Goal: Task Accomplishment & Management: Complete application form

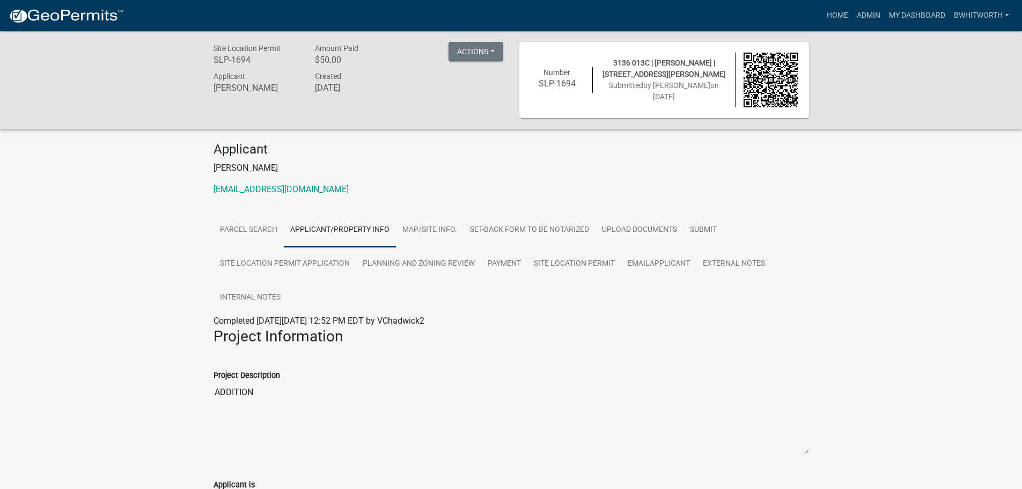
scroll to position [1283, 0]
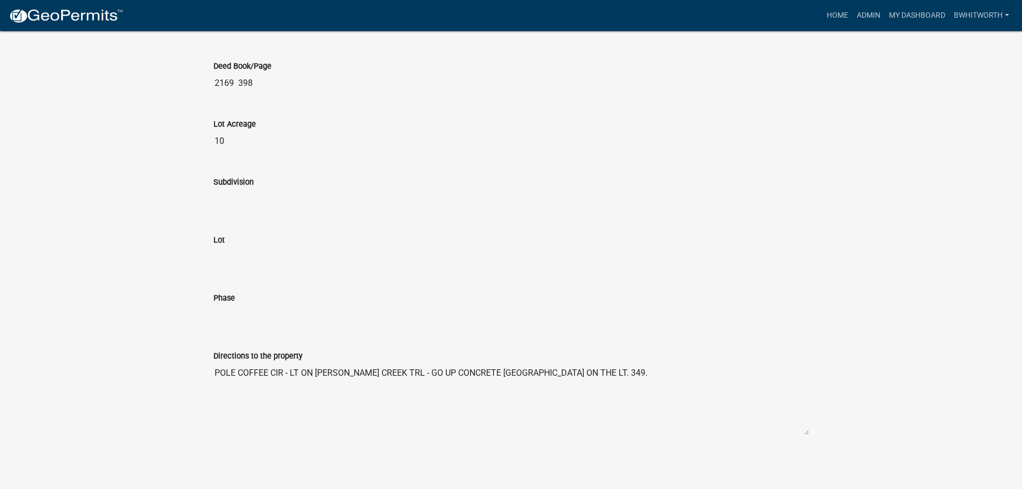
drag, startPoint x: 512, startPoint y: 174, endPoint x: 534, endPoint y: 153, distance: 29.6
click at [513, 174] on div "Subdivision" at bounding box center [511, 184] width 595 height 49
click at [860, 14] on link "Admin" at bounding box center [868, 15] width 32 height 20
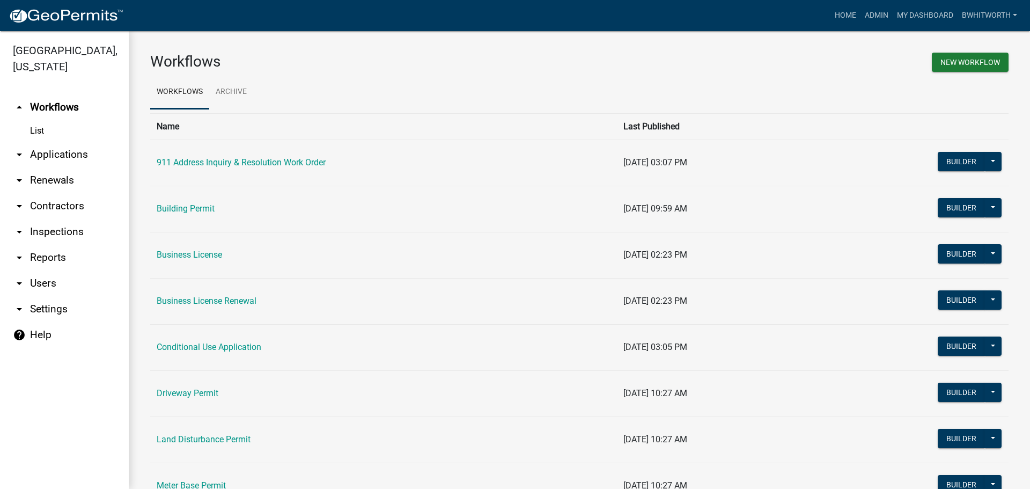
drag, startPoint x: 62, startPoint y: 150, endPoint x: 49, endPoint y: 146, distance: 13.3
click at [62, 150] on link "arrow_drop_down Applications" at bounding box center [64, 155] width 129 height 26
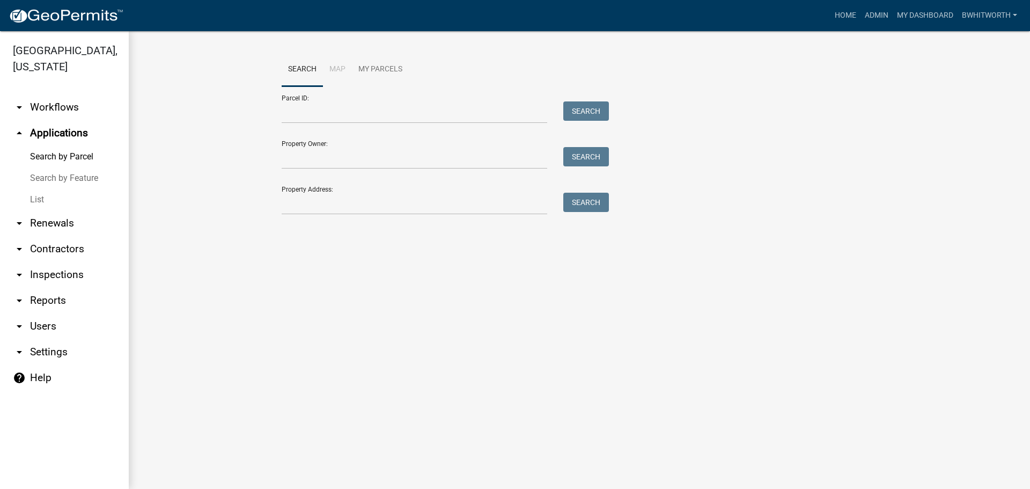
click at [34, 197] on link "List" at bounding box center [64, 199] width 129 height 21
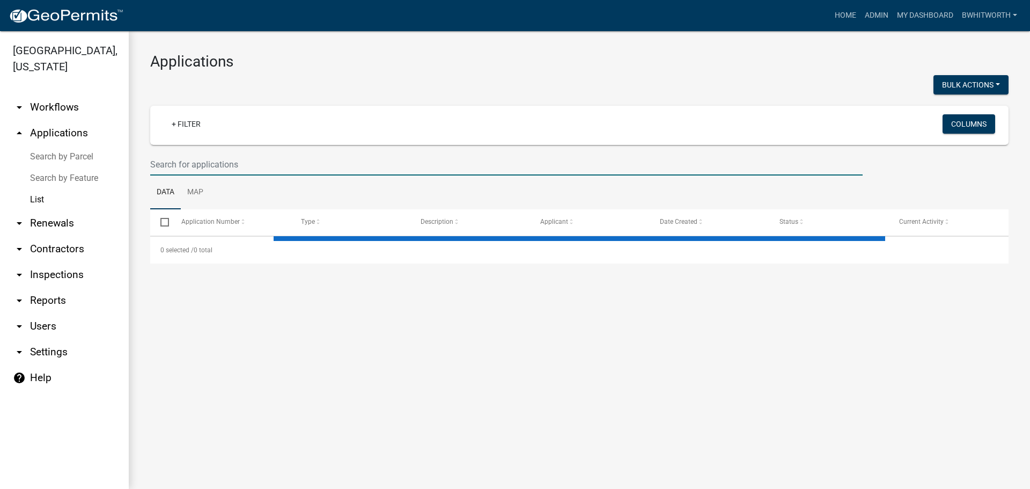
click at [233, 166] on input "text" at bounding box center [506, 164] width 712 height 22
type input "[PERSON_NAME]"
select select "3: 100"
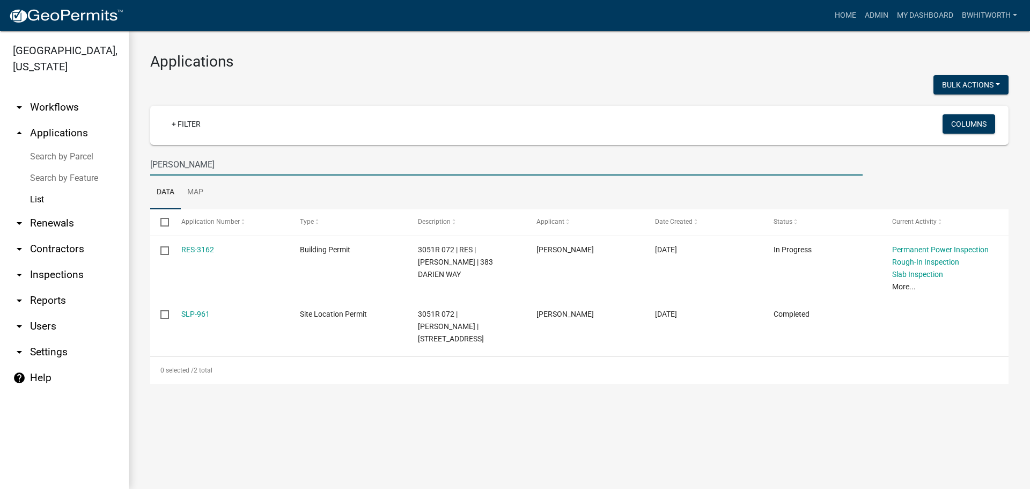
drag, startPoint x: 229, startPoint y: 163, endPoint x: 0, endPoint y: 132, distance: 230.6
click at [0, 132] on div "[GEOGRAPHIC_DATA], [US_STATE] arrow_drop_down Workflows List arrow_drop_up Appl…" at bounding box center [515, 260] width 1030 height 458
type input "[PERSON_NAME]"
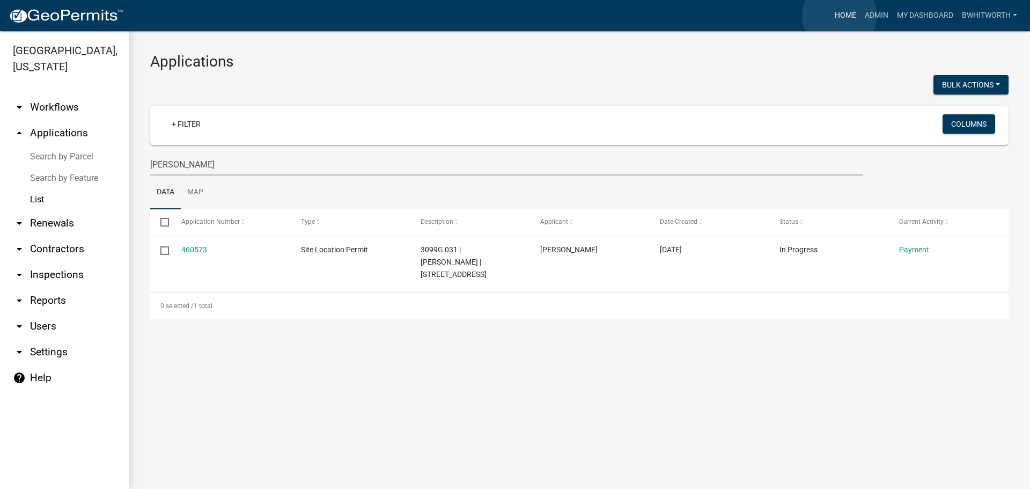
click at [840, 16] on link "Home" at bounding box center [845, 15] width 30 height 20
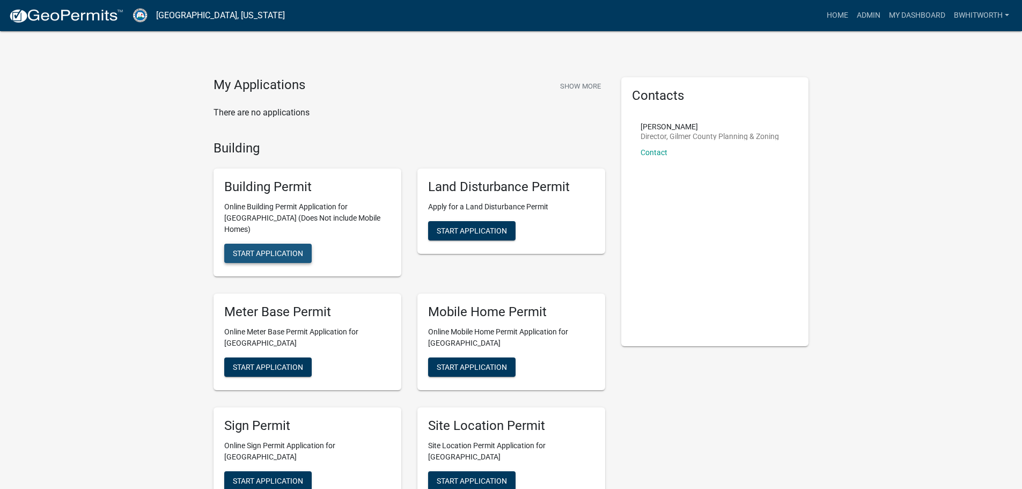
click at [274, 249] on button "Start Application" at bounding box center [267, 253] width 87 height 19
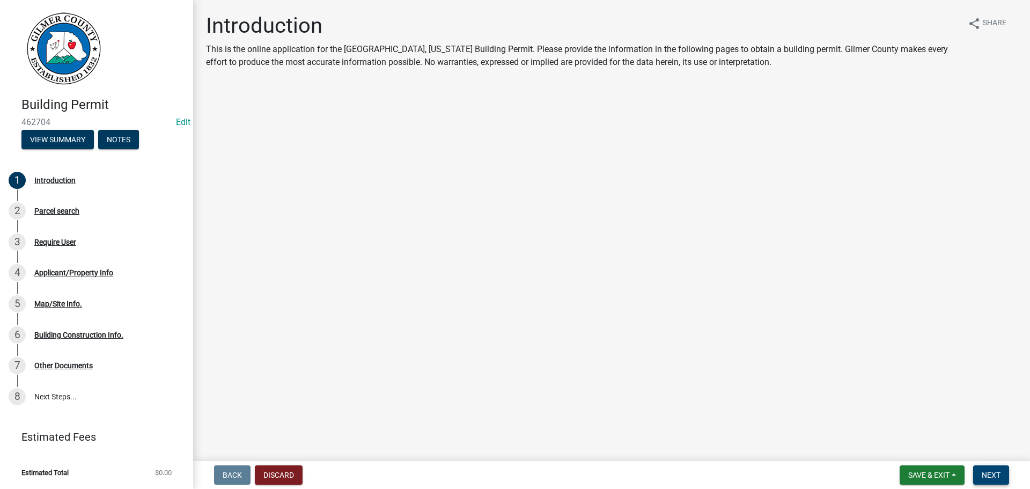
click at [979, 471] on button "Next" at bounding box center [991, 474] width 36 height 19
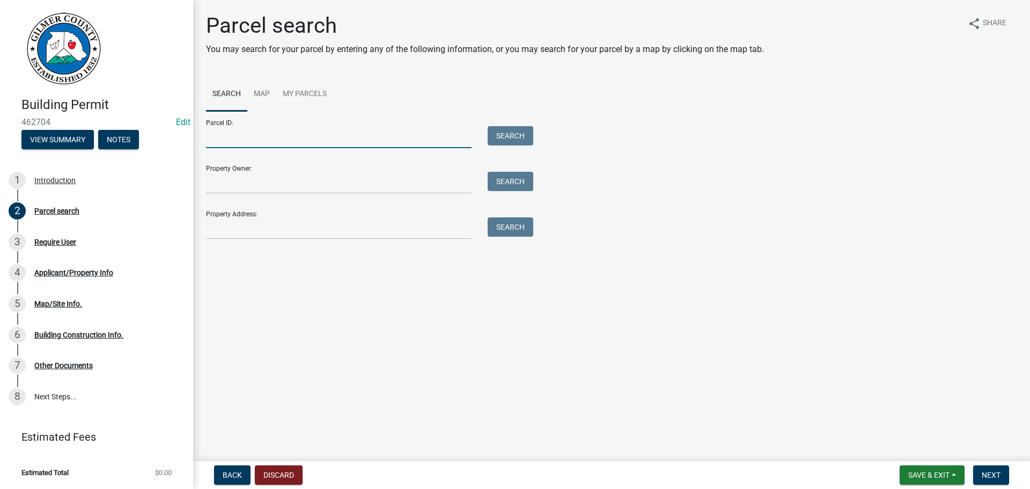
click at [236, 137] on input "Parcel ID:" at bounding box center [339, 137] width 266 height 22
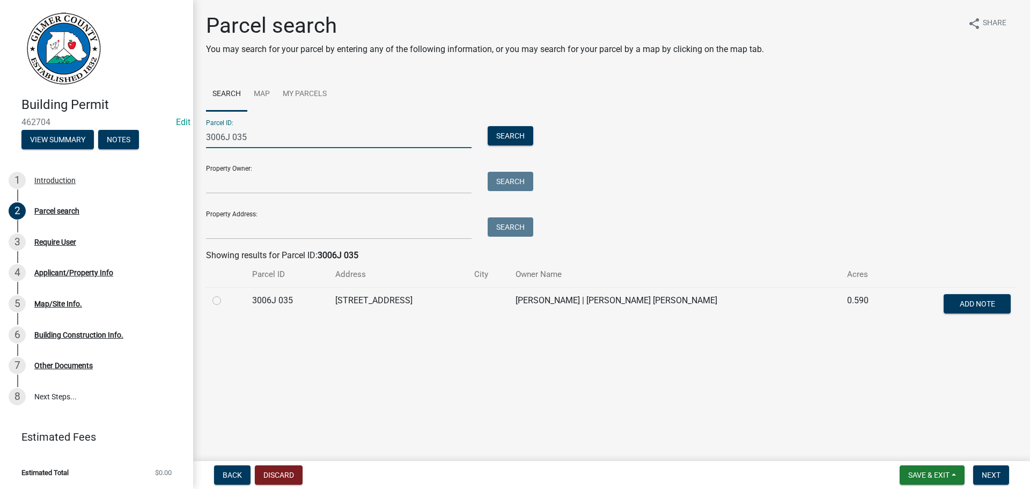
type input "3006J 035"
click at [225, 294] on label at bounding box center [225, 294] width 0 height 0
click at [225, 300] on 035 "radio" at bounding box center [228, 297] width 7 height 7
radio 035 "true"
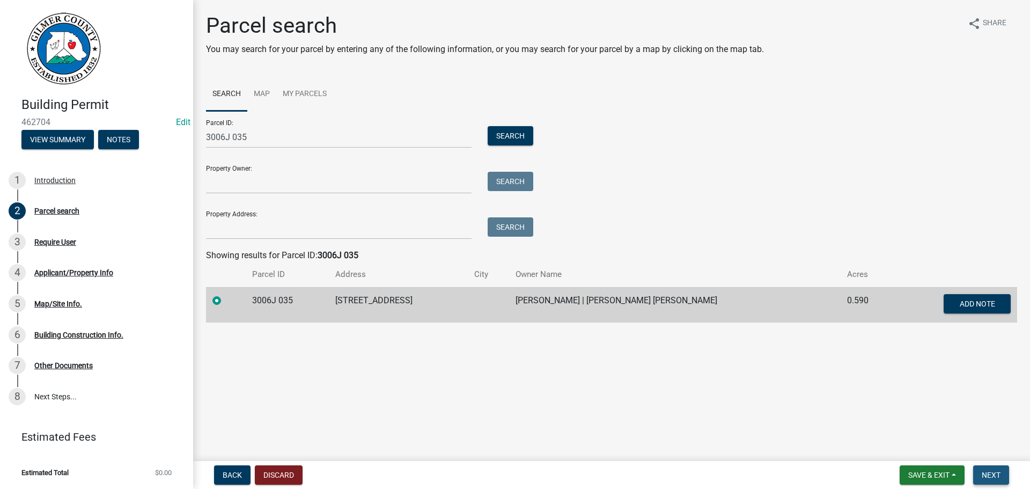
click at [981, 472] on button "Next" at bounding box center [991, 474] width 36 height 19
click at [990, 473] on span "Next" at bounding box center [991, 474] width 19 height 9
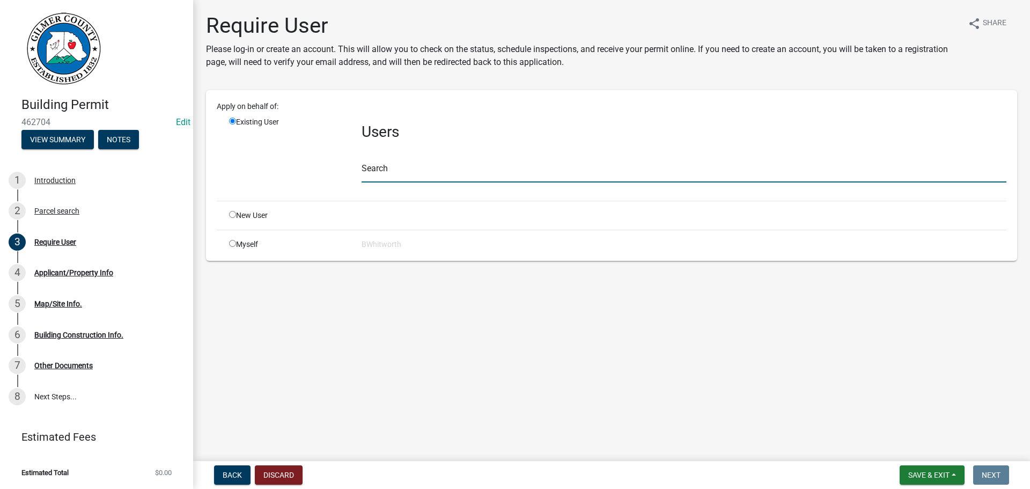
click at [465, 170] on input "text" at bounding box center [684, 171] width 645 height 22
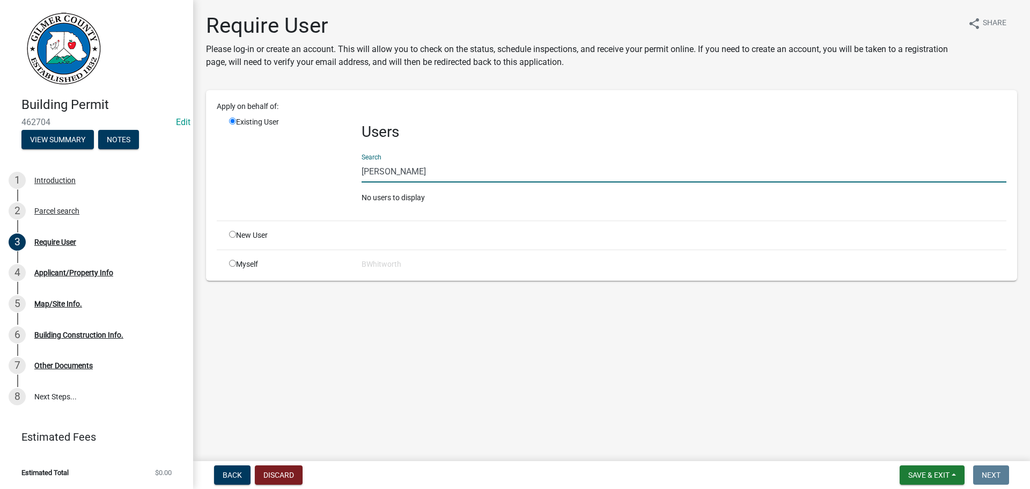
type input "[PERSON_NAME]"
click at [230, 233] on input "radio" at bounding box center [232, 234] width 7 height 7
radio input "true"
radio input "false"
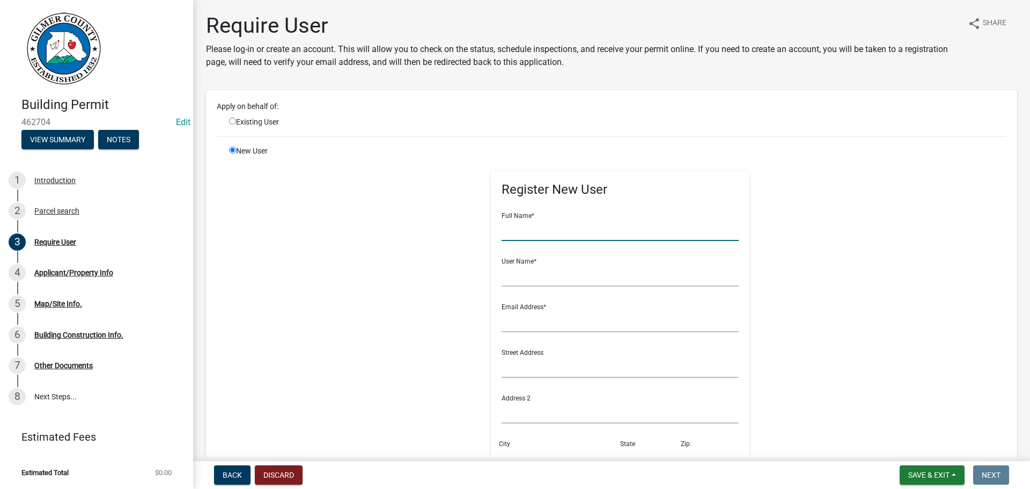
click at [537, 231] on input "text" at bounding box center [621, 230] width 238 height 22
type input "[PERSON_NAME]"
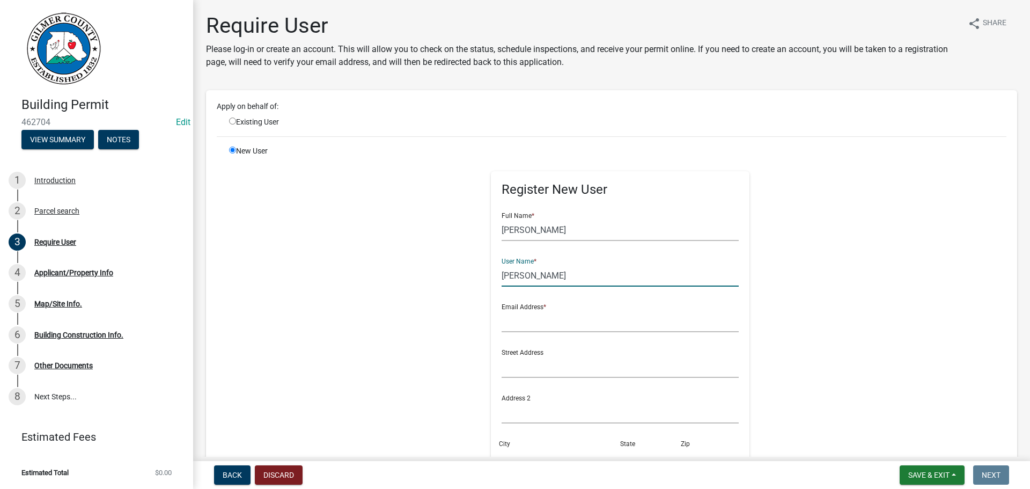
type input "[PERSON_NAME]"
click at [529, 317] on input "text" at bounding box center [621, 321] width 238 height 22
type input "[EMAIL_ADDRESS][DOMAIN_NAME]"
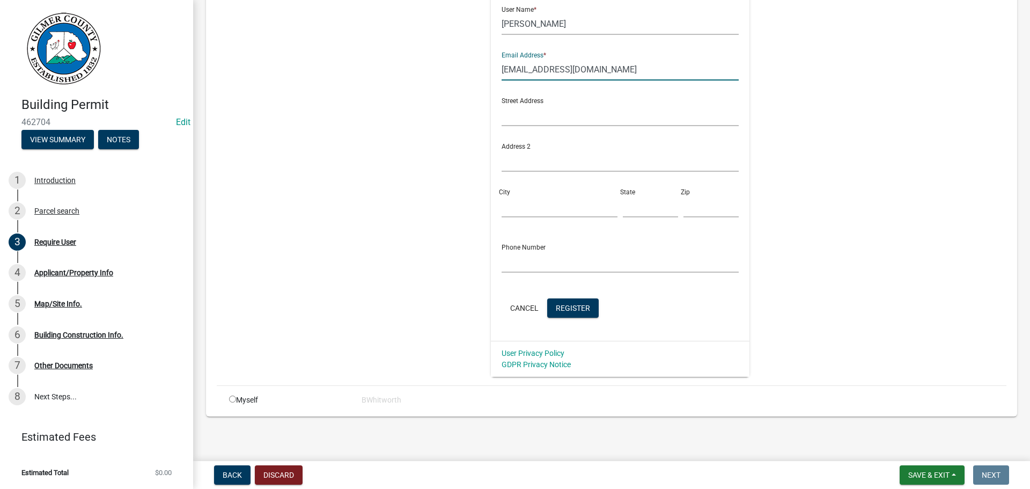
scroll to position [253, 0]
click at [569, 312] on button "Register" at bounding box center [573, 306] width 52 height 19
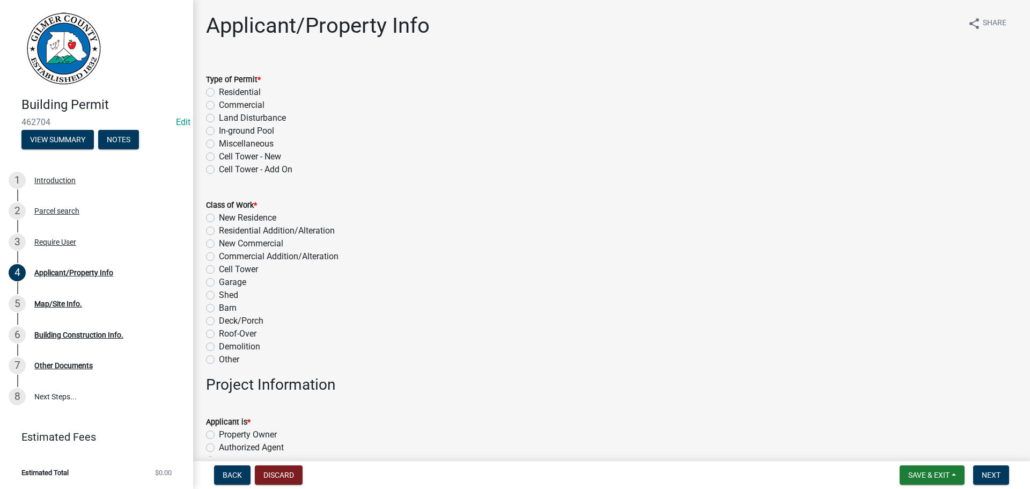
click at [219, 143] on label "Miscellaneous" at bounding box center [246, 143] width 55 height 13
click at [219, 143] on input "Miscellaneous" at bounding box center [222, 140] width 7 height 7
radio input "true"
click at [219, 348] on label "Demolition" at bounding box center [239, 346] width 41 height 13
click at [219, 347] on input "Demolition" at bounding box center [222, 343] width 7 height 7
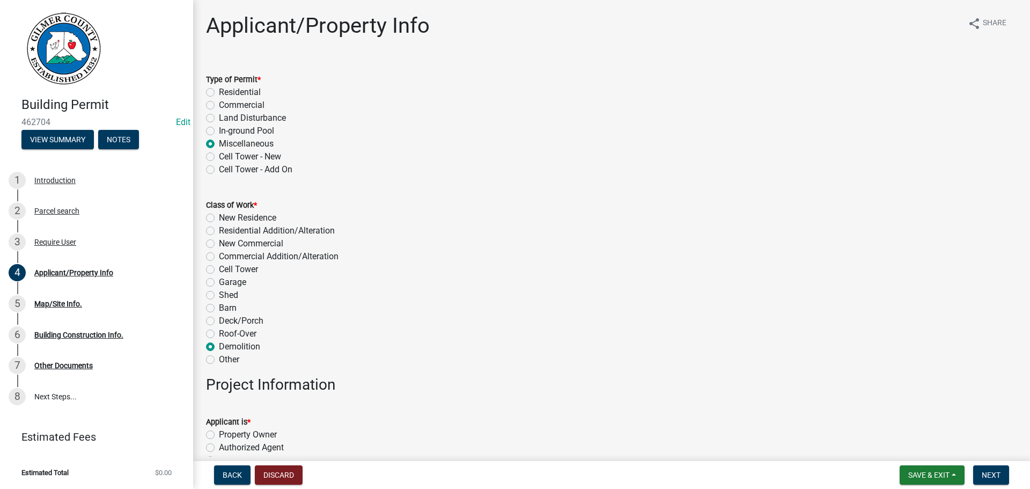
radio input "true"
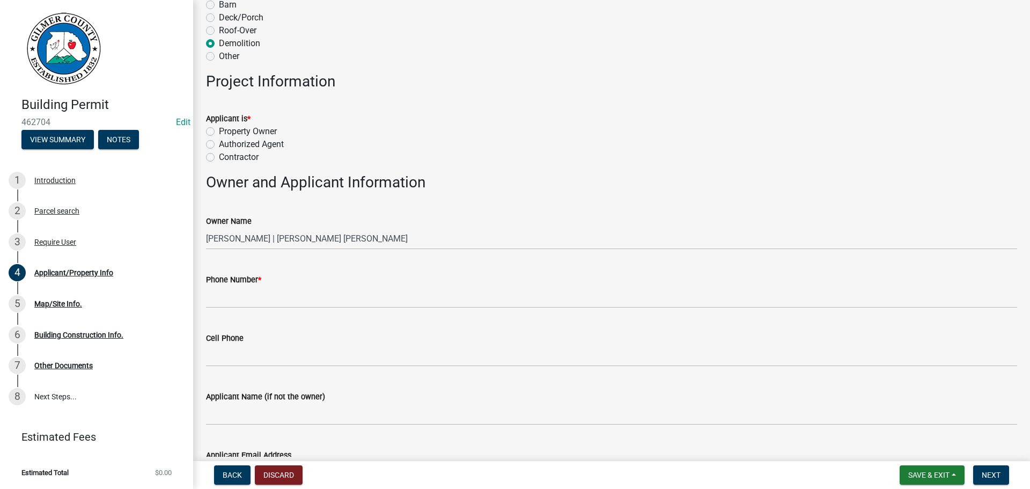
scroll to position [322, 0]
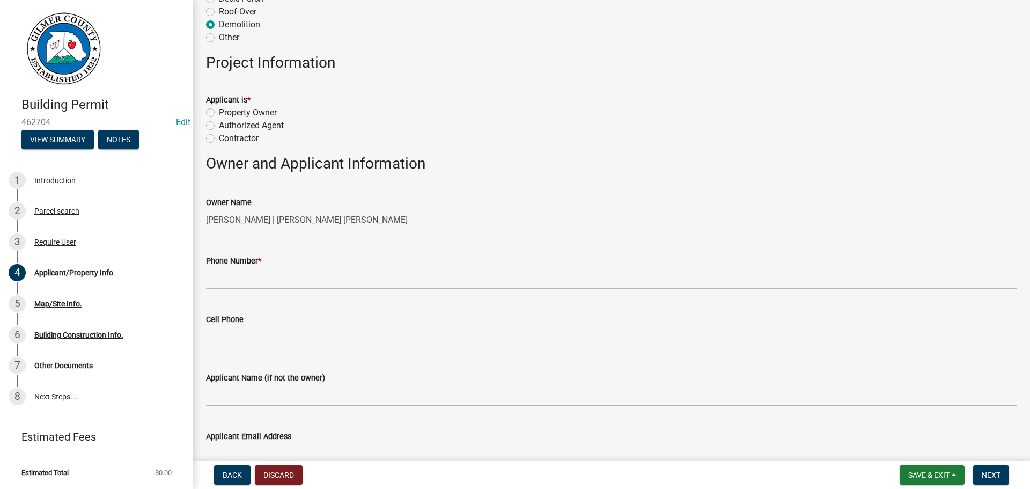
click at [219, 115] on label "Property Owner" at bounding box center [248, 112] width 58 height 13
click at [219, 113] on input "Property Owner" at bounding box center [222, 109] width 7 height 7
radio input "true"
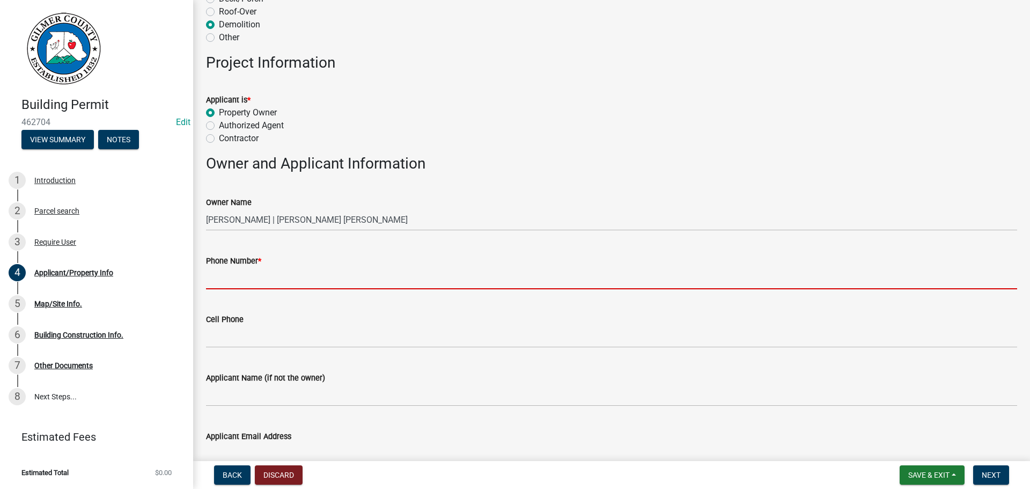
click at [245, 274] on input "Phone Number *" at bounding box center [611, 278] width 811 height 22
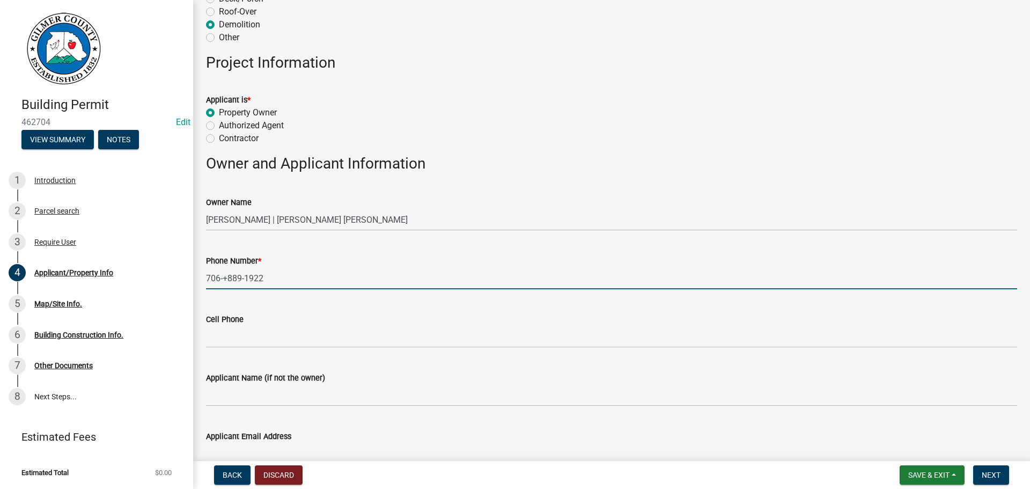
drag, startPoint x: 244, startPoint y: 274, endPoint x: 229, endPoint y: 274, distance: 14.5
click at [229, 274] on input "706-+889-1922" at bounding box center [611, 278] width 811 height 22
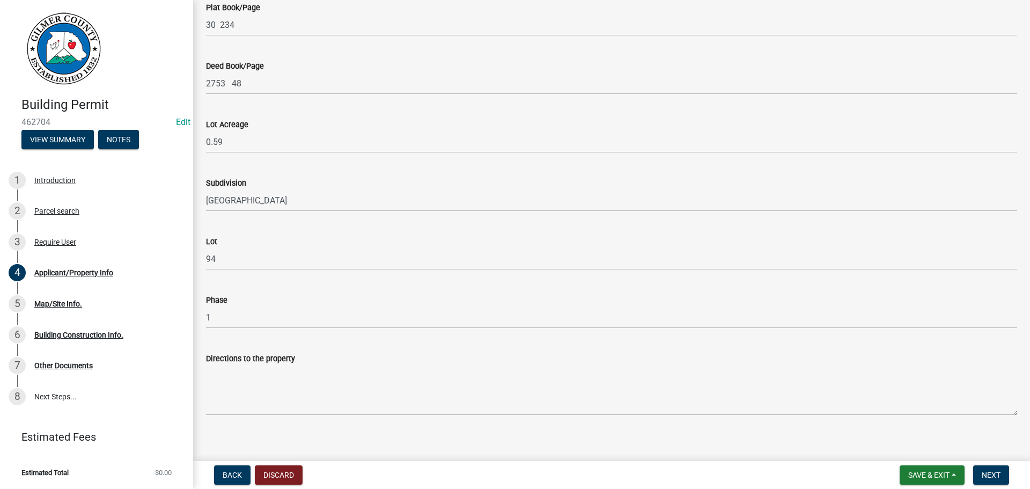
scroll to position [1196, 0]
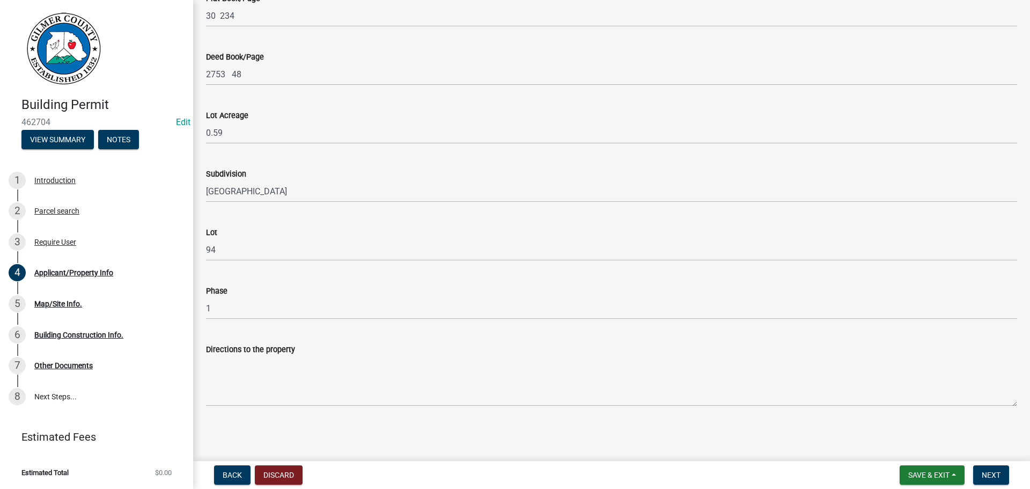
type input "[PHONE_NUMBER]"
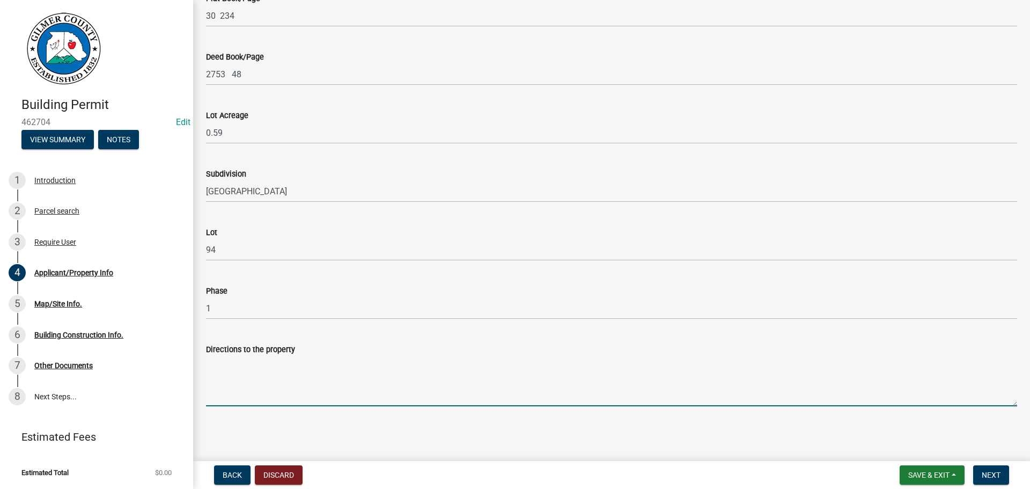
click at [249, 370] on textarea "Directions to the property" at bounding box center [611, 381] width 811 height 50
type textarea "HWY 282, LT INTO [GEOGRAPHIC_DATA], 4TH LOT ON LT"
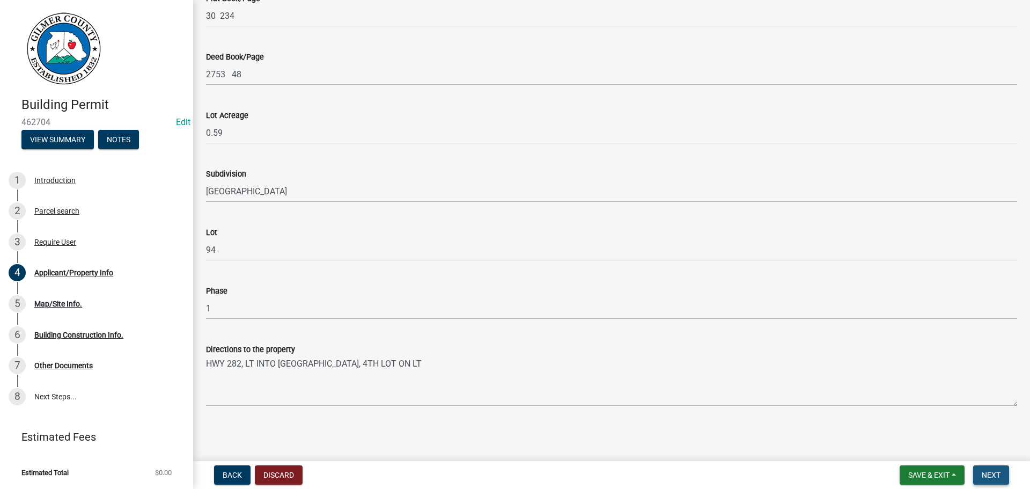
click at [981, 469] on button "Next" at bounding box center [991, 474] width 36 height 19
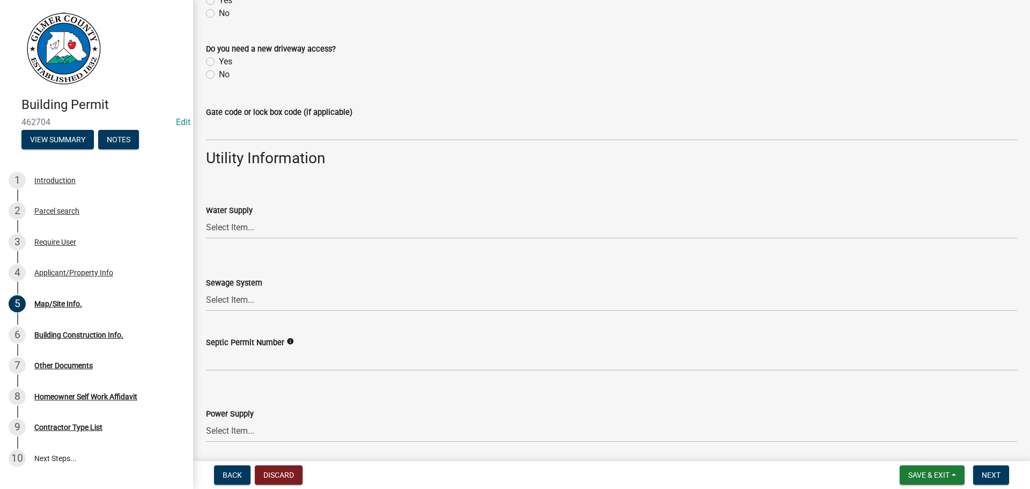
scroll to position [874, 0]
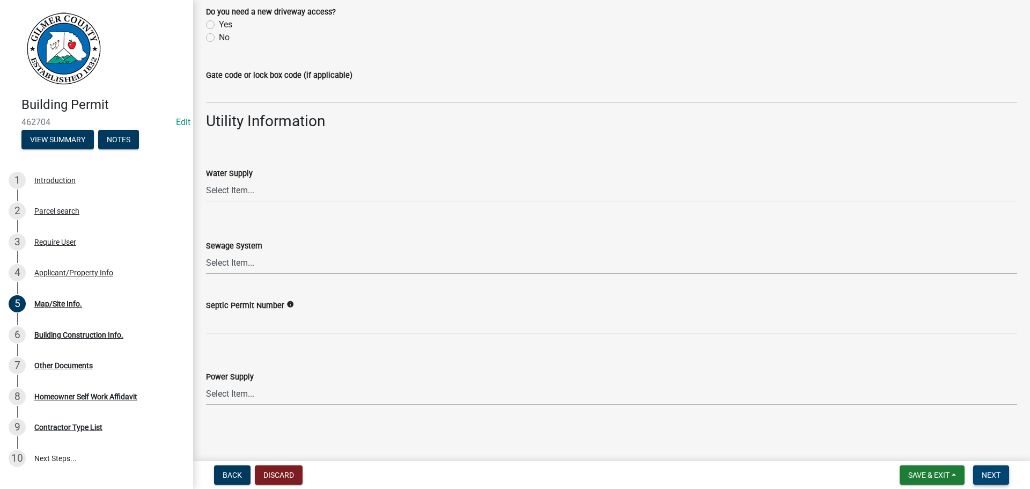
click at [989, 469] on button "Next" at bounding box center [991, 474] width 36 height 19
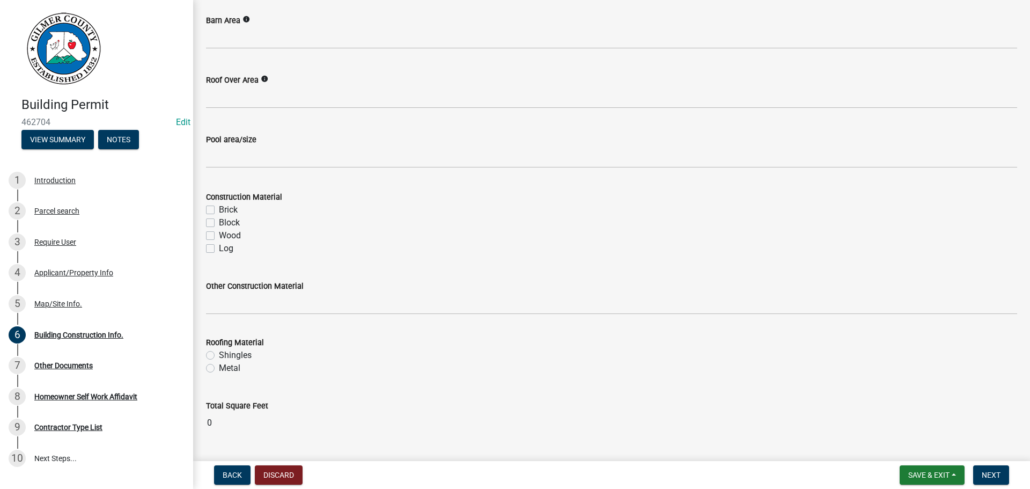
scroll to position [887, 0]
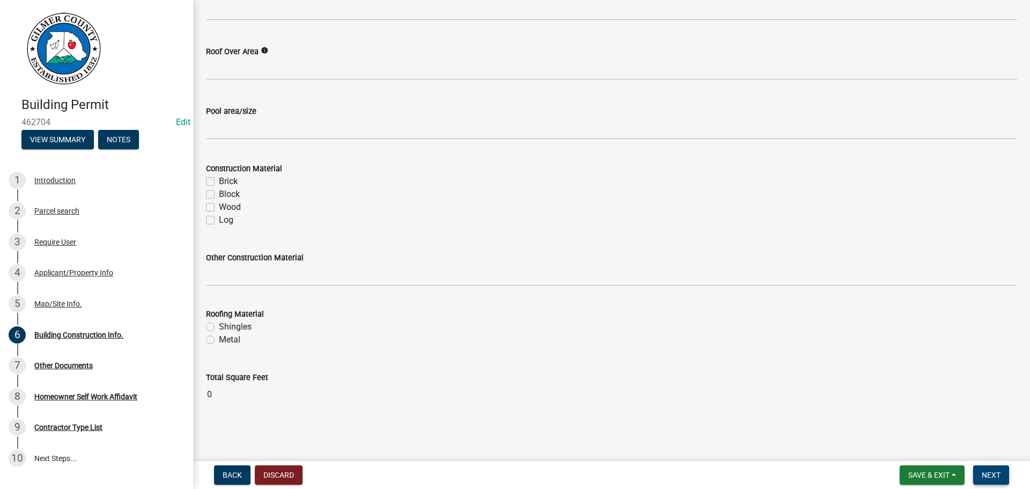
click at [987, 470] on span "Next" at bounding box center [991, 474] width 19 height 9
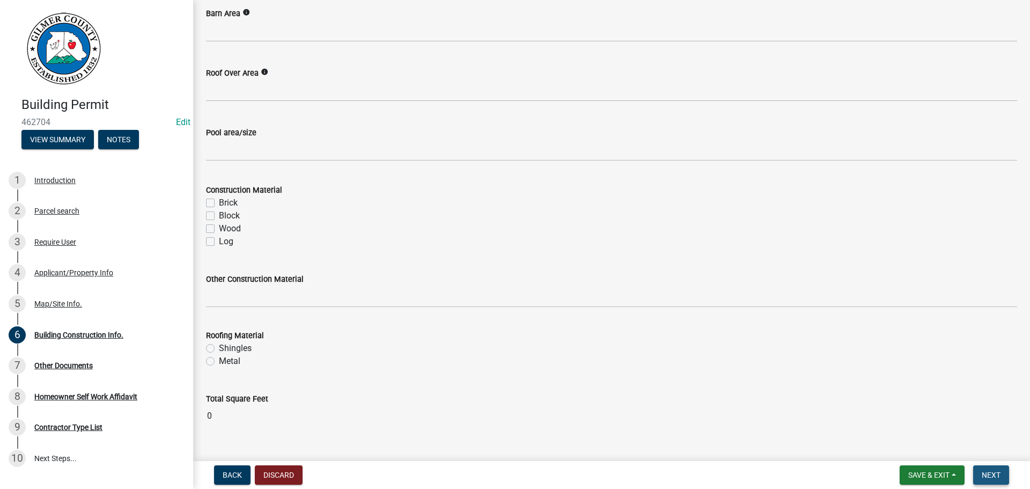
scroll to position [908, 0]
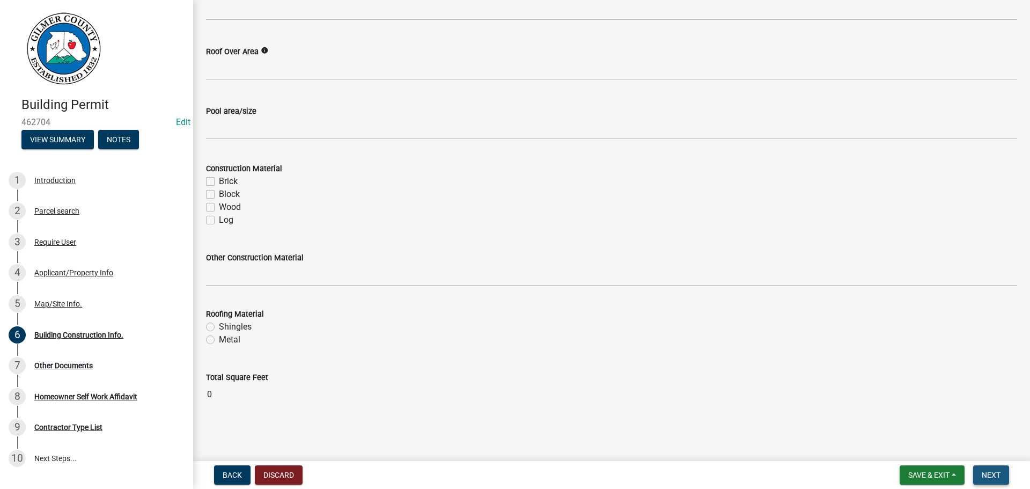
click at [997, 470] on span "Next" at bounding box center [991, 474] width 19 height 9
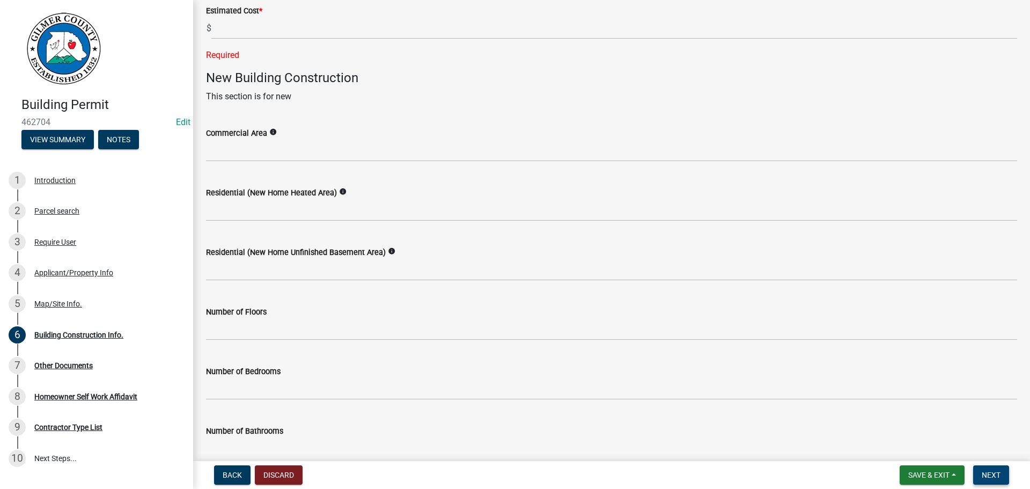
scroll to position [0, 0]
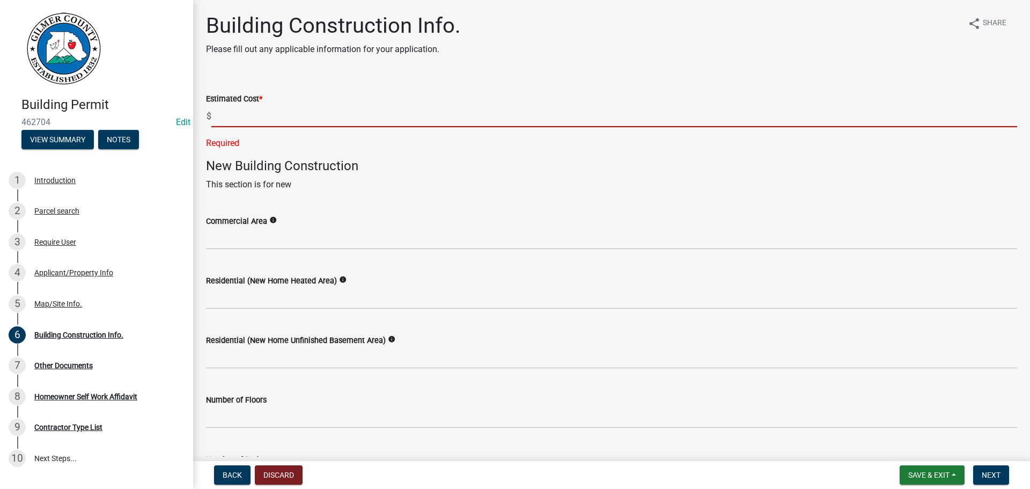
click at [233, 122] on input "text" at bounding box center [614, 116] width 806 height 22
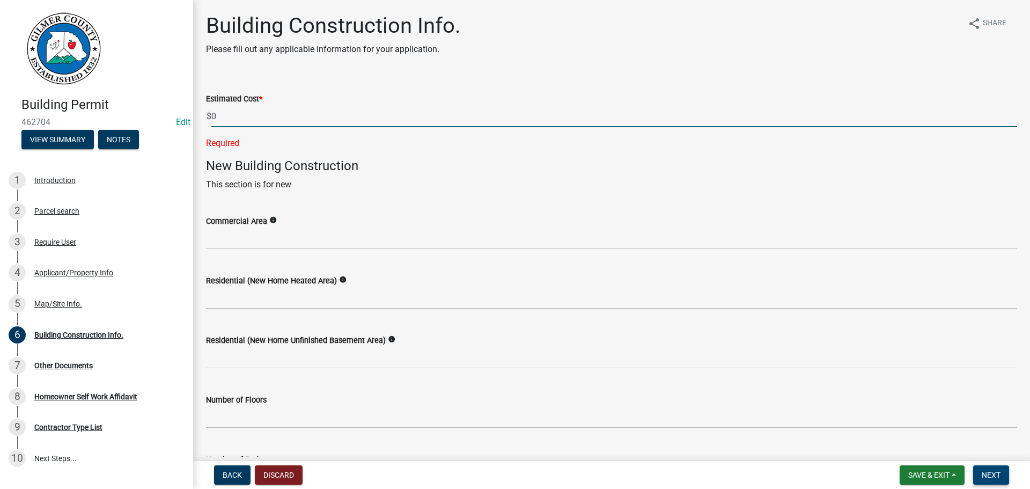
type input "0"
click at [988, 476] on span "Next" at bounding box center [991, 474] width 19 height 9
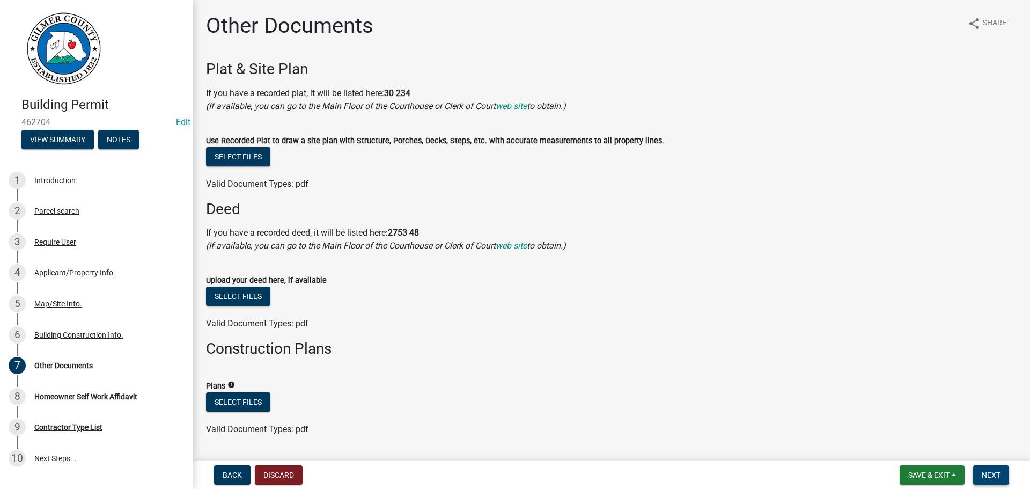
click at [995, 472] on span "Next" at bounding box center [991, 474] width 19 height 9
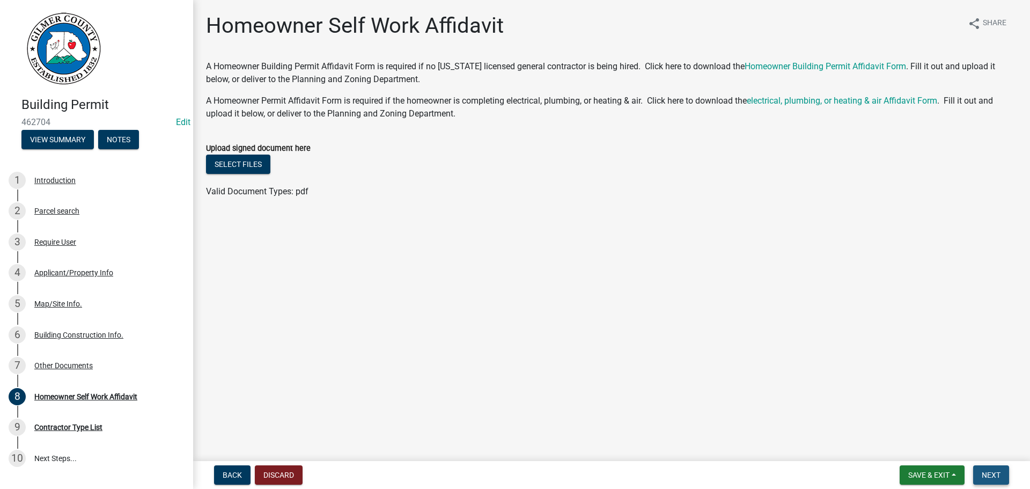
click at [995, 470] on span "Next" at bounding box center [991, 474] width 19 height 9
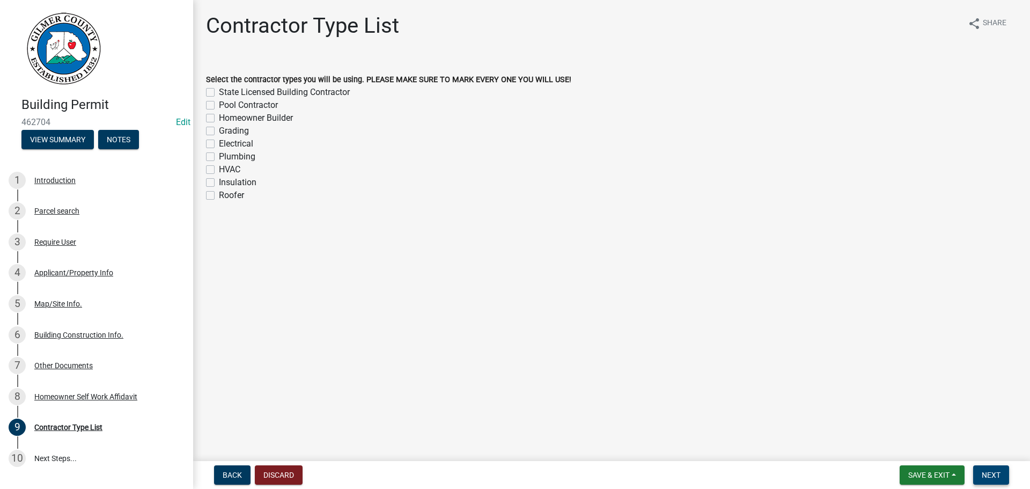
click at [991, 473] on span "Next" at bounding box center [991, 474] width 19 height 9
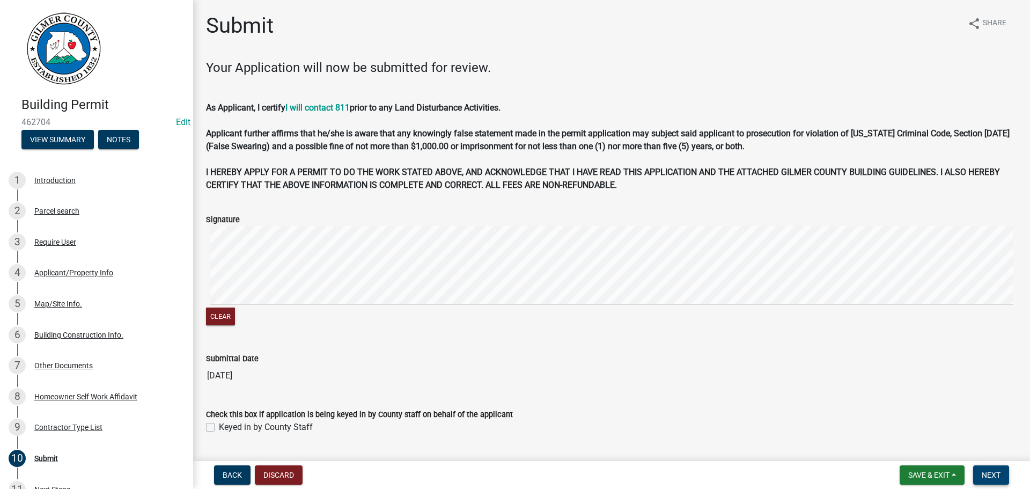
click at [991, 473] on span "Next" at bounding box center [991, 474] width 19 height 9
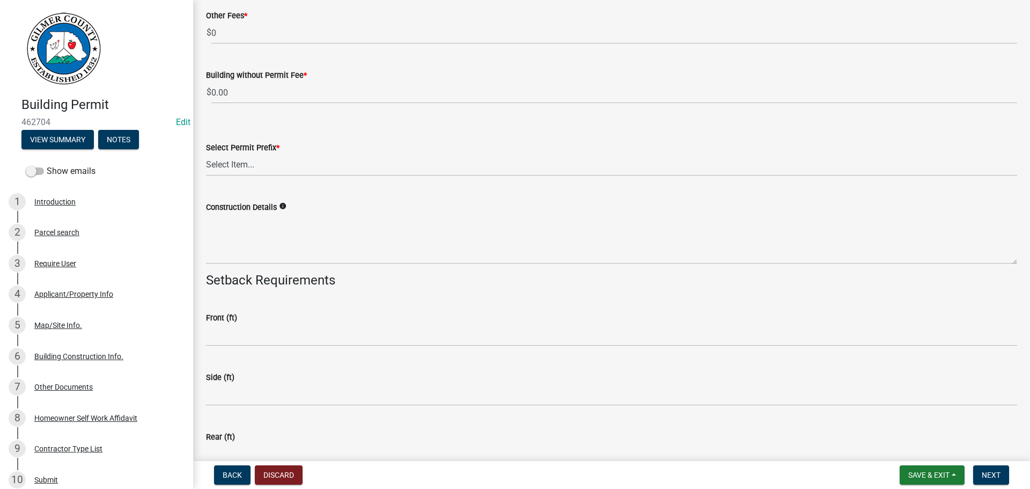
scroll to position [2146, 0]
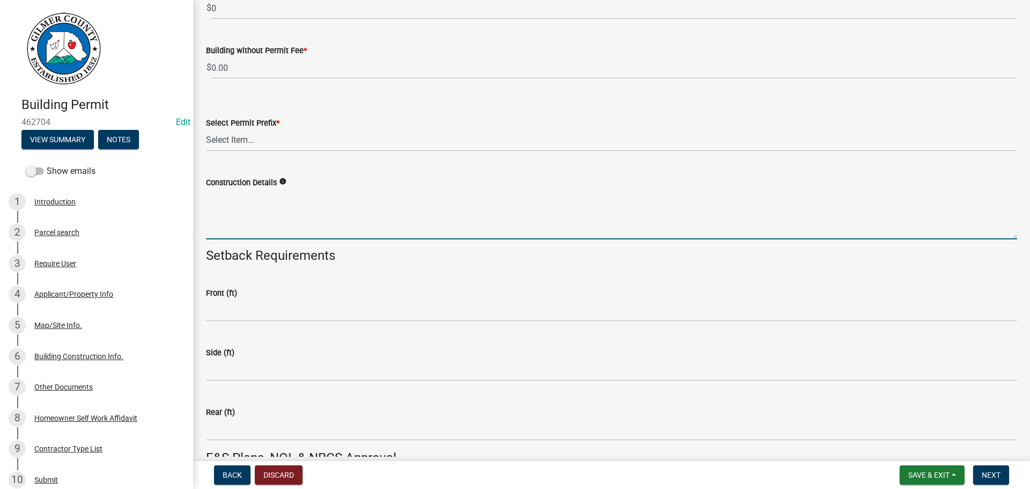
click at [315, 203] on textarea "Construction Details" at bounding box center [611, 214] width 811 height 50
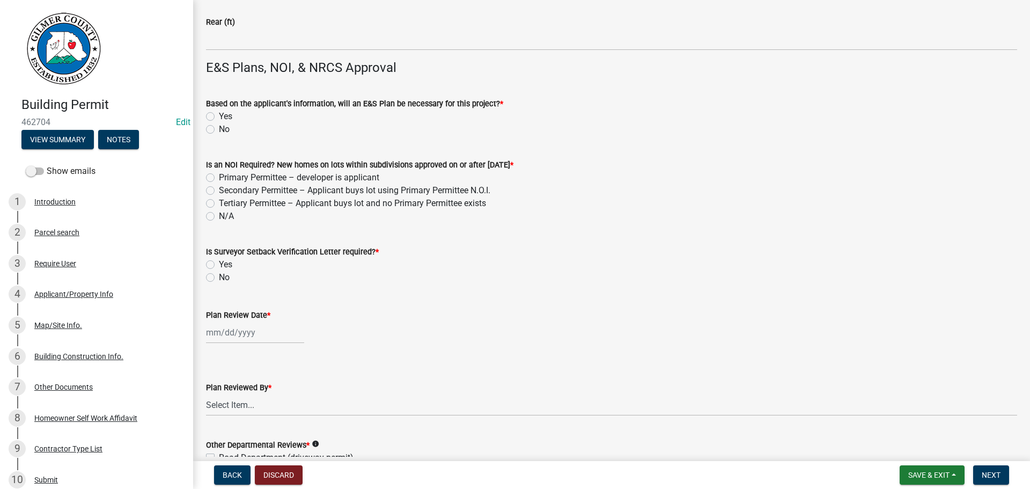
scroll to position [2575, 0]
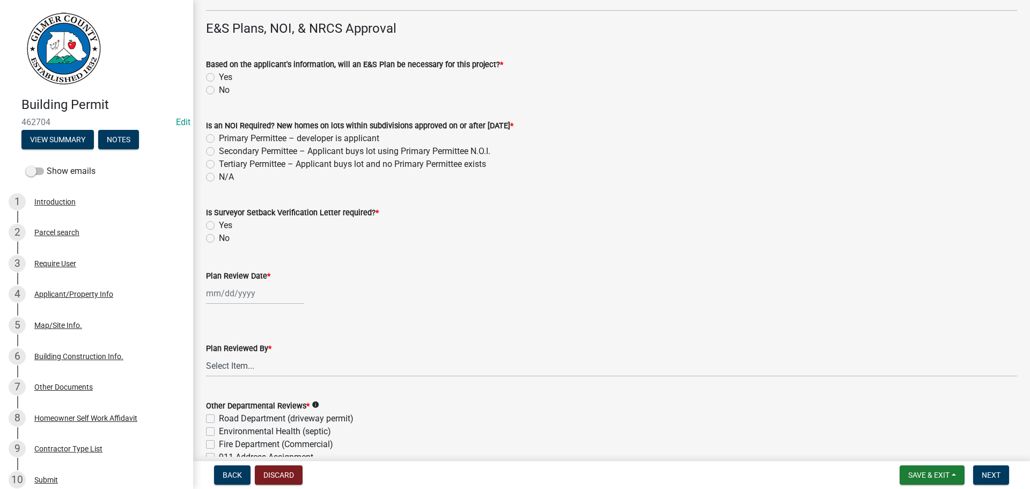
type textarea "DEMOLITION OF MOBILE HOME"
click at [219, 91] on label "No" at bounding box center [224, 90] width 11 height 13
click at [219, 91] on input "No" at bounding box center [222, 87] width 7 height 7
radio input "true"
click at [219, 179] on label "N/A" at bounding box center [226, 177] width 15 height 13
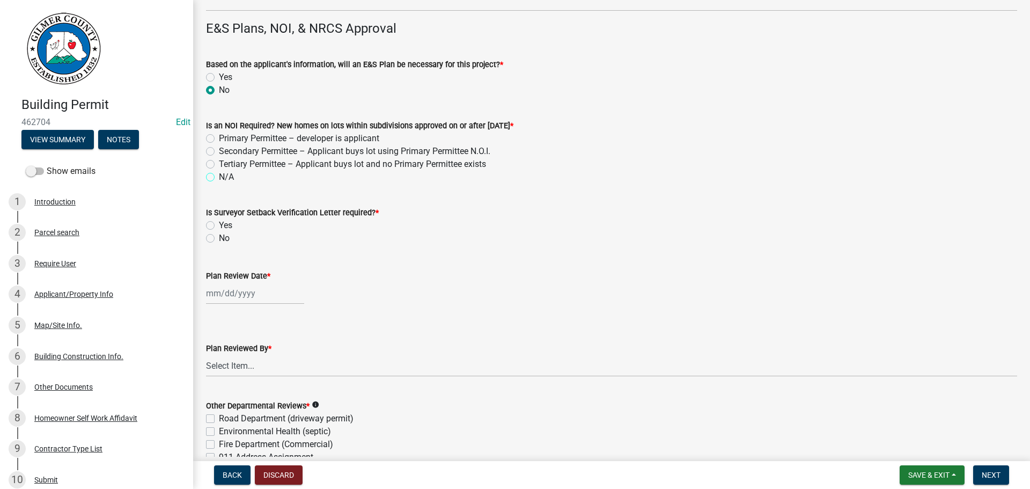
click at [219, 178] on input "N/A" at bounding box center [222, 174] width 7 height 7
radio input "true"
click at [219, 238] on label "No" at bounding box center [224, 238] width 11 height 13
click at [219, 238] on input "No" at bounding box center [222, 235] width 7 height 7
radio input "true"
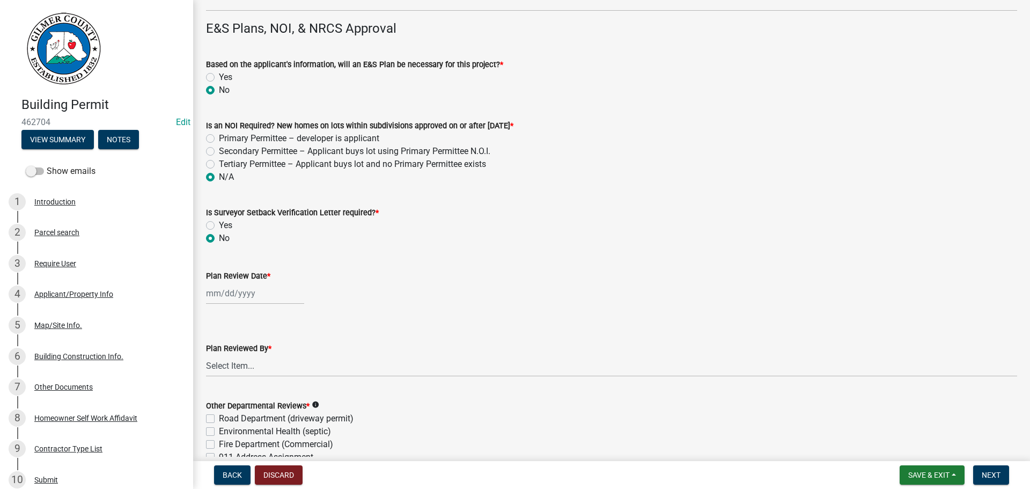
click at [222, 290] on div at bounding box center [255, 293] width 98 height 22
select select "8"
select select "2025"
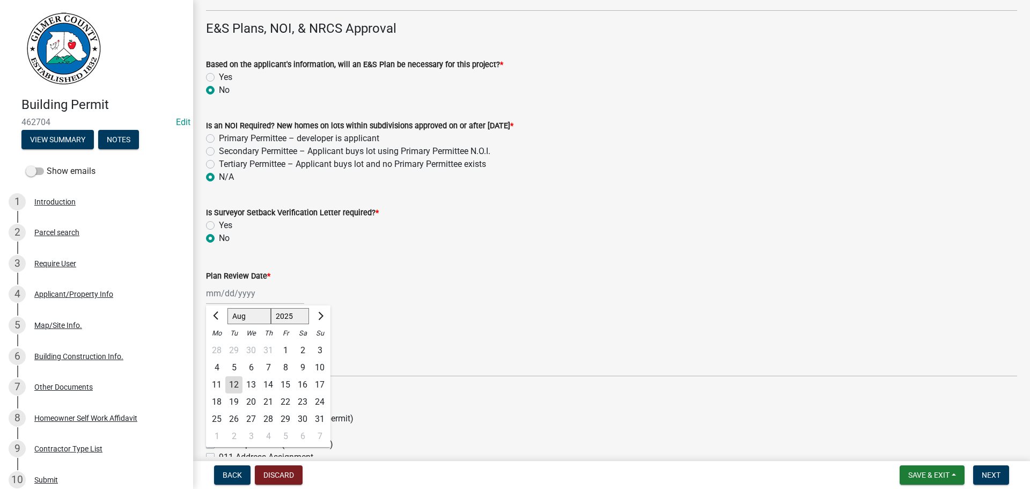
click at [234, 381] on div "12" at bounding box center [233, 384] width 17 height 17
type input "[DATE]"
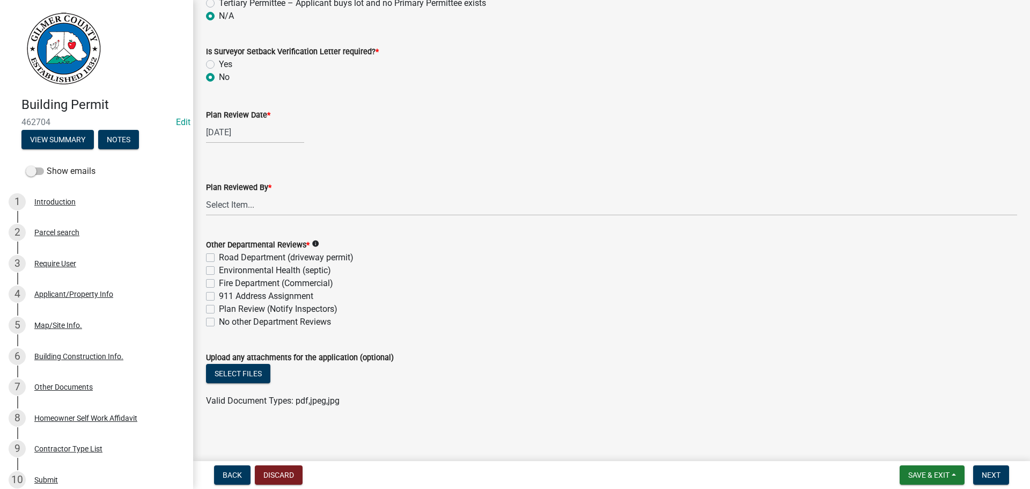
scroll to position [2738, 0]
drag, startPoint x: 260, startPoint y: 197, endPoint x: 260, endPoint y: 212, distance: 15.0
click at [260, 200] on select "Select Item... [PERSON_NAME] [PERSON_NAME] [PERSON_NAME] [PERSON_NAME] [PERSON_…" at bounding box center [611, 203] width 811 height 22
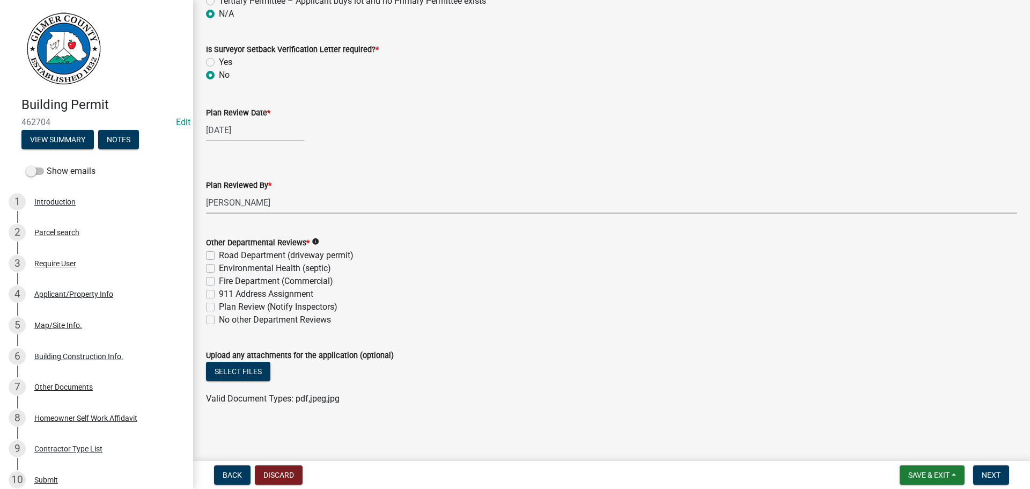
click at [206, 192] on select "Select Item... [PERSON_NAME] [PERSON_NAME] [PERSON_NAME] [PERSON_NAME] [PERSON_…" at bounding box center [611, 203] width 811 height 22
select select "f66b4cef-93c9-440c-84d8-a2c8d35cb7c1"
click at [219, 320] on label "No other Department Reviews" at bounding box center [275, 319] width 112 height 13
click at [219, 320] on input "No other Department Reviews" at bounding box center [222, 316] width 7 height 7
checkbox input "true"
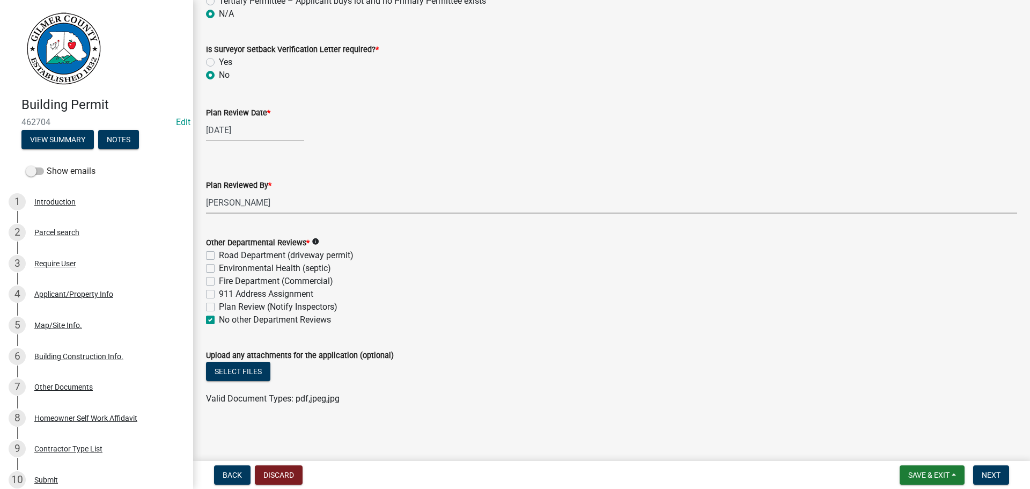
checkbox input "false"
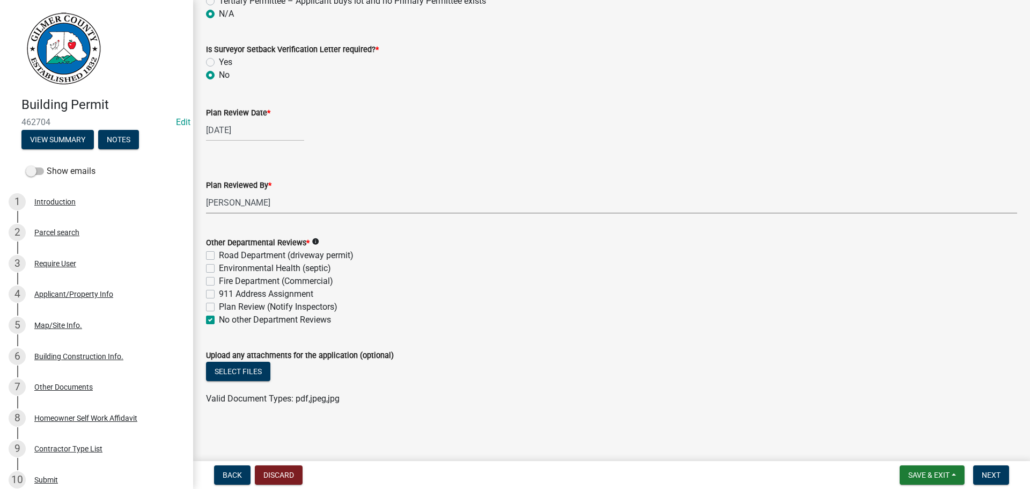
checkbox input "true"
click at [990, 474] on span "Next" at bounding box center [991, 474] width 19 height 9
click at [990, 473] on span "Next" at bounding box center [991, 474] width 19 height 9
click at [988, 464] on nav "Back Discard Save & Exit Save Save & Exit Next" at bounding box center [611, 475] width 837 height 28
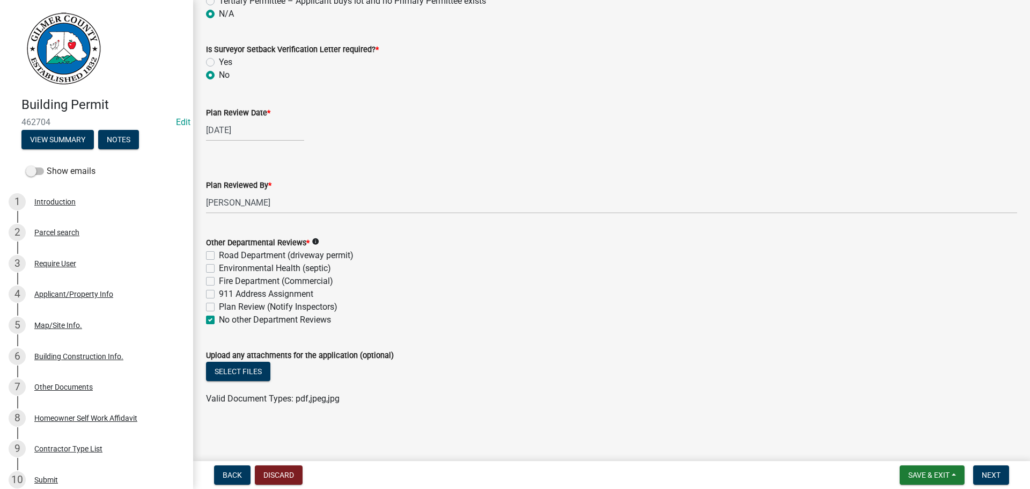
click at [900, 357] on div "Upload any attachments for the application (optional)" at bounding box center [611, 355] width 811 height 13
click at [496, 276] on div "Fire Department (Commercial)" at bounding box center [611, 281] width 811 height 13
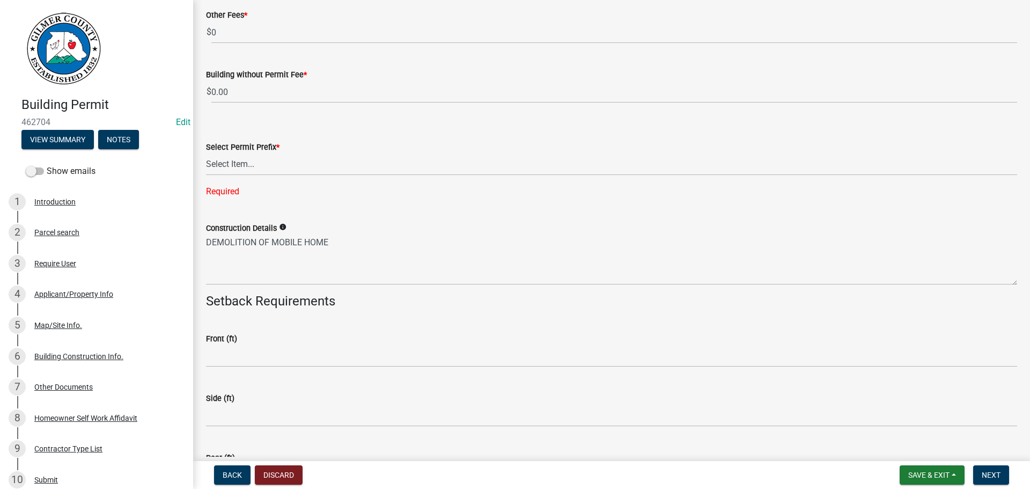
scroll to position [2116, 0]
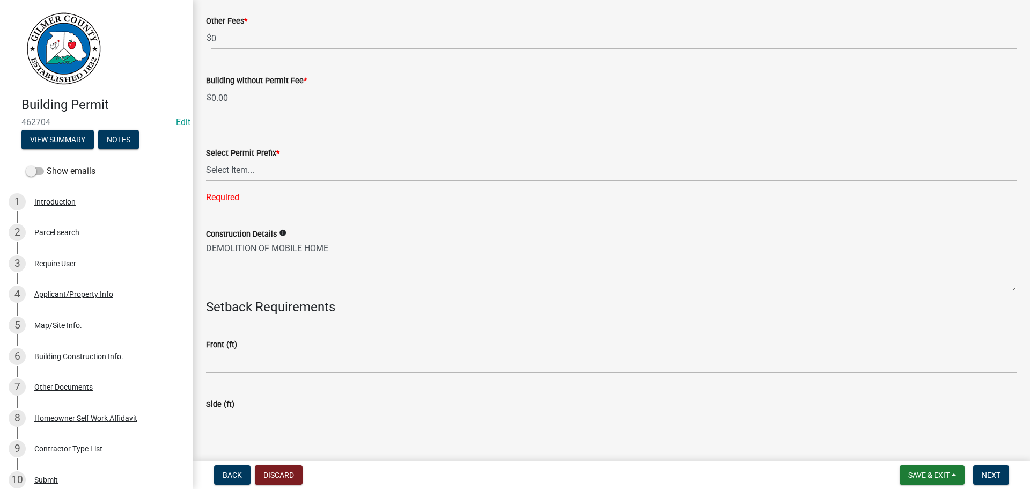
click at [294, 171] on select "Select Item... RES COMM MB LAND POOL MISC CELL TOWER - NEW CELL TOWER - ADD ON" at bounding box center [611, 170] width 811 height 22
click at [206, 159] on select "Select Item... RES COMM MB LAND POOL MISC CELL TOWER - NEW CELL TOWER - ADD ON" at bounding box center [611, 170] width 811 height 22
select select "d8142ddf-27f7-42b0-ba1e-04fee764576f"
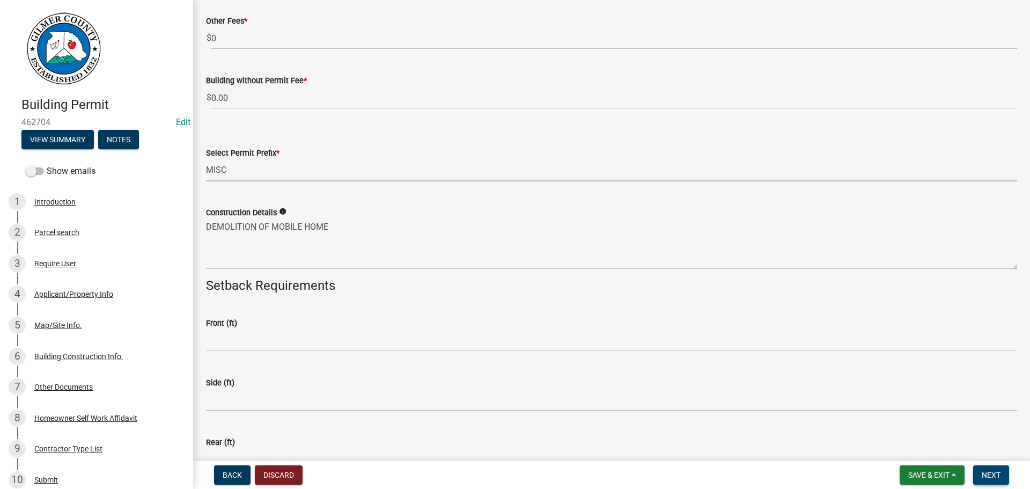
click at [985, 474] on span "Next" at bounding box center [991, 474] width 19 height 9
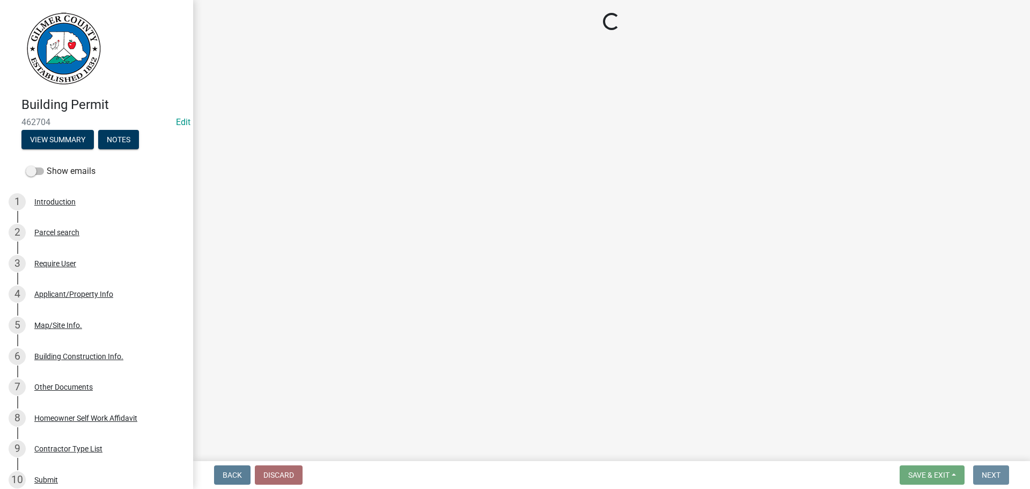
scroll to position [0, 0]
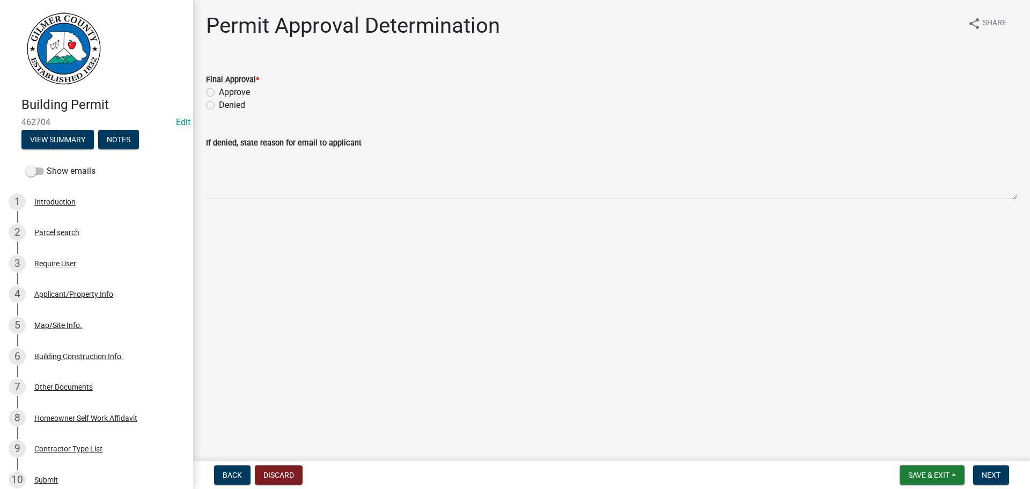
click at [219, 92] on label "Approve" at bounding box center [234, 92] width 31 height 13
click at [219, 92] on input "Approve" at bounding box center [222, 89] width 7 height 7
radio input "true"
click at [997, 474] on span "Next" at bounding box center [991, 474] width 19 height 9
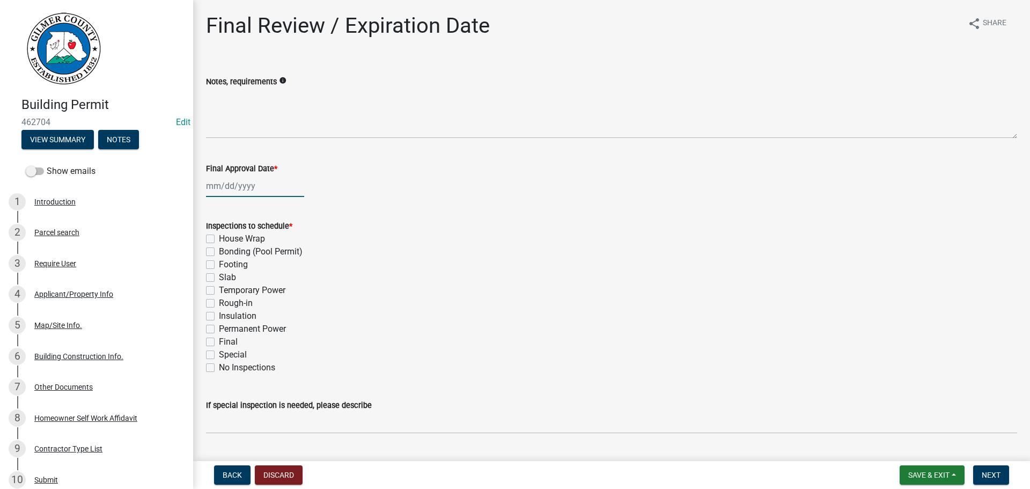
click at [232, 186] on div at bounding box center [255, 186] width 98 height 22
select select "8"
select select "2025"
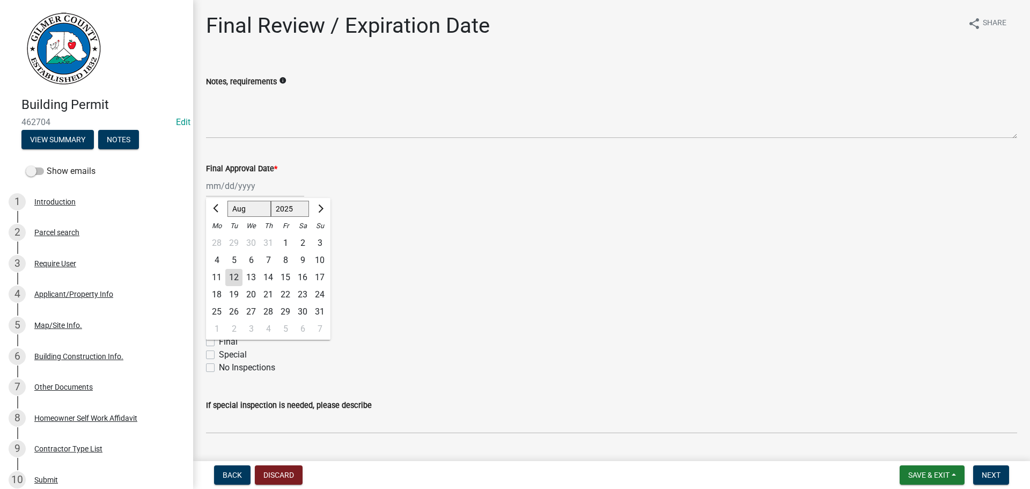
drag, startPoint x: 234, startPoint y: 274, endPoint x: 235, endPoint y: 281, distance: 7.5
click at [234, 274] on div "12" at bounding box center [233, 277] width 17 height 17
type input "[DATE]"
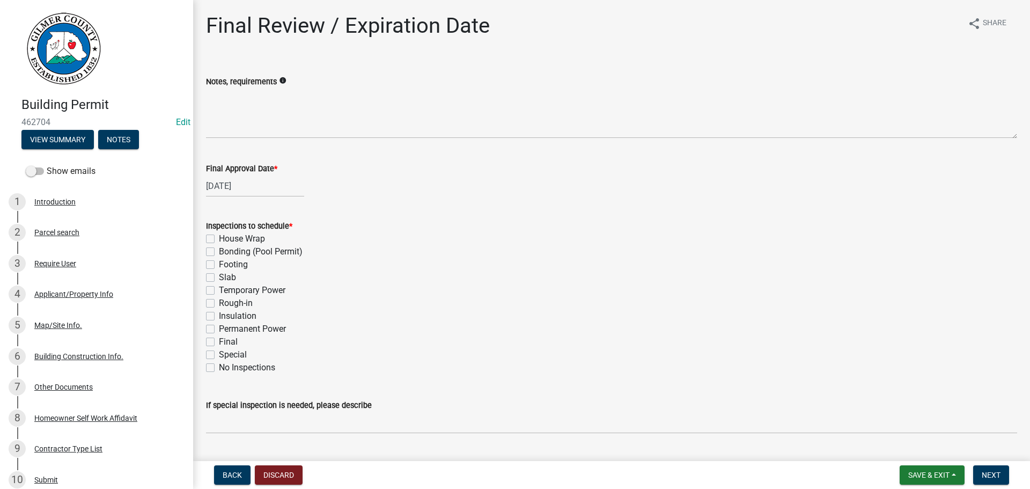
click at [219, 356] on label "Special" at bounding box center [233, 354] width 28 height 13
click at [219, 355] on input "Special" at bounding box center [222, 351] width 7 height 7
checkbox input "true"
checkbox input "false"
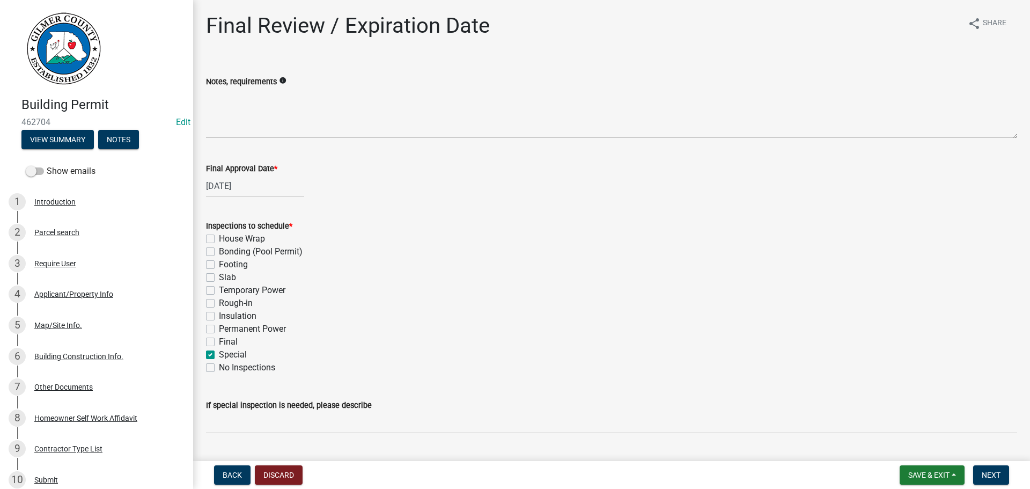
checkbox input "false"
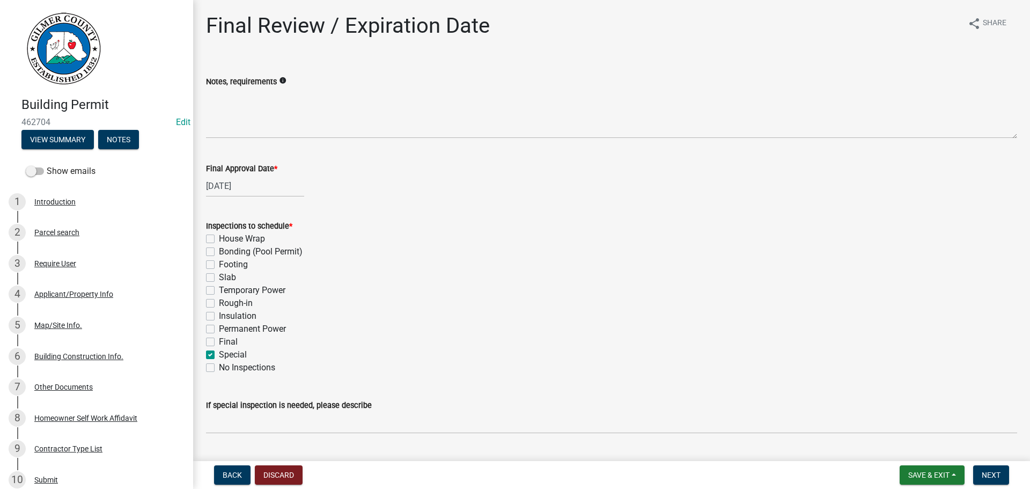
checkbox input "false"
checkbox input "true"
checkbox input "false"
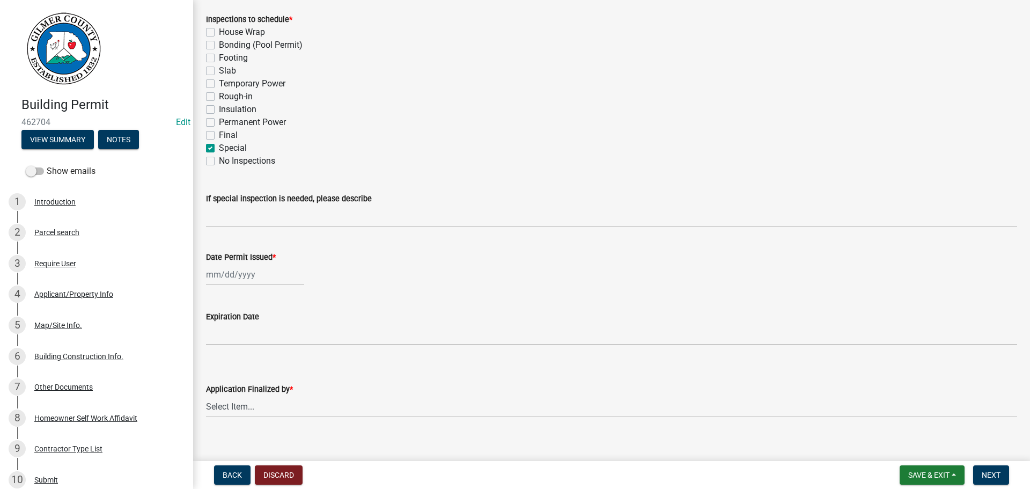
scroll to position [215, 0]
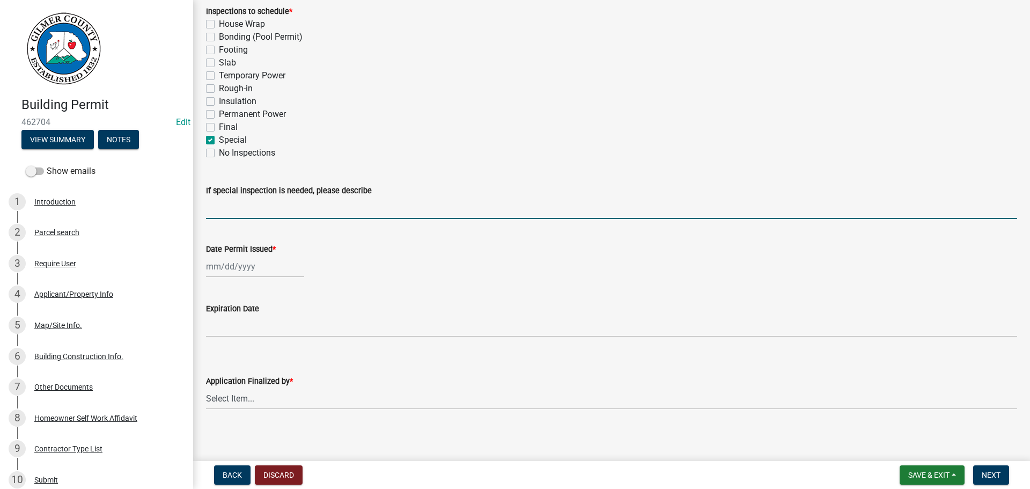
drag, startPoint x: 246, startPoint y: 205, endPoint x: 245, endPoint y: 200, distance: 5.4
click at [246, 205] on input "If special inspection is needed, please describe" at bounding box center [611, 208] width 811 height 22
type input "DEMO INSPECTION"
click at [240, 263] on div at bounding box center [255, 266] width 98 height 22
select select "8"
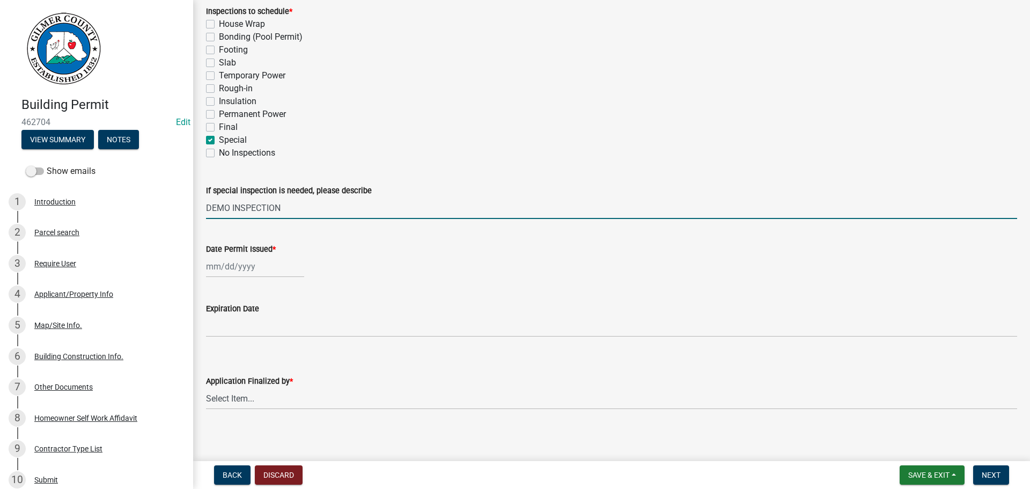
select select "2025"
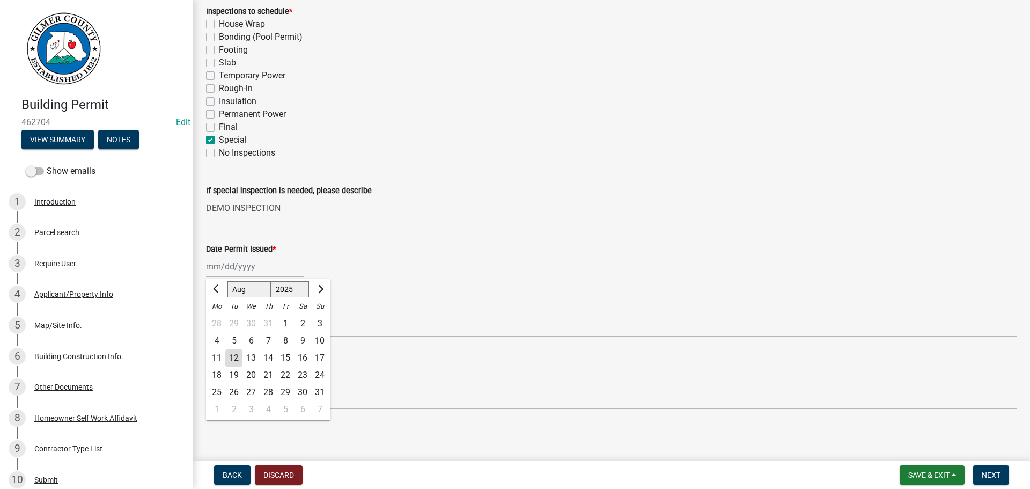
click at [236, 353] on div "12" at bounding box center [233, 357] width 17 height 17
type input "[DATE]"
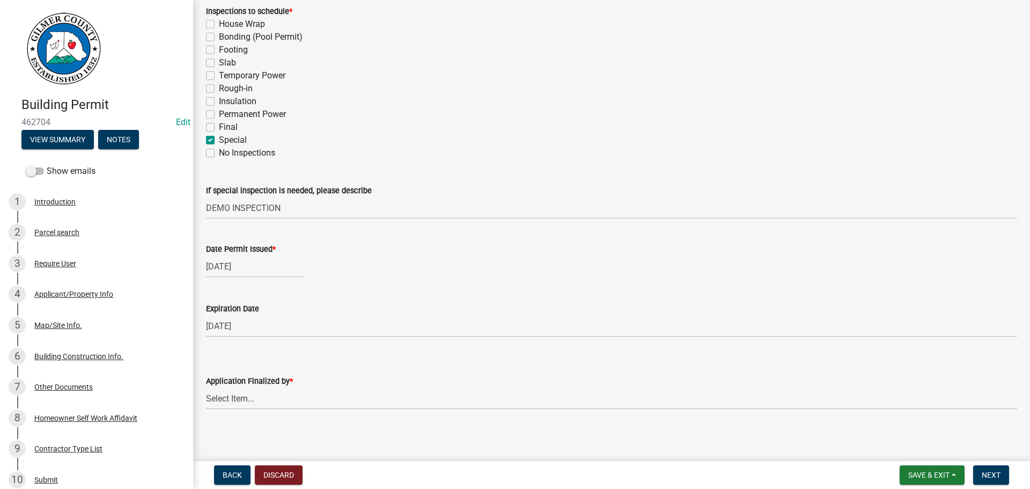
click at [229, 387] on div "Application Finalized by *" at bounding box center [611, 380] width 811 height 13
click at [233, 399] on select "Select Item... [PERSON_NAME] [PERSON_NAME] [PERSON_NAME] [PERSON_NAME] [PERSON_…" at bounding box center [611, 398] width 811 height 22
click at [206, 387] on select "Select Item... [PERSON_NAME] [PERSON_NAME] [PERSON_NAME] [PERSON_NAME] [PERSON_…" at bounding box center [611, 398] width 811 height 22
select select "f66b4cef-93c9-440c-84d8-a2c8d35cb7c1"
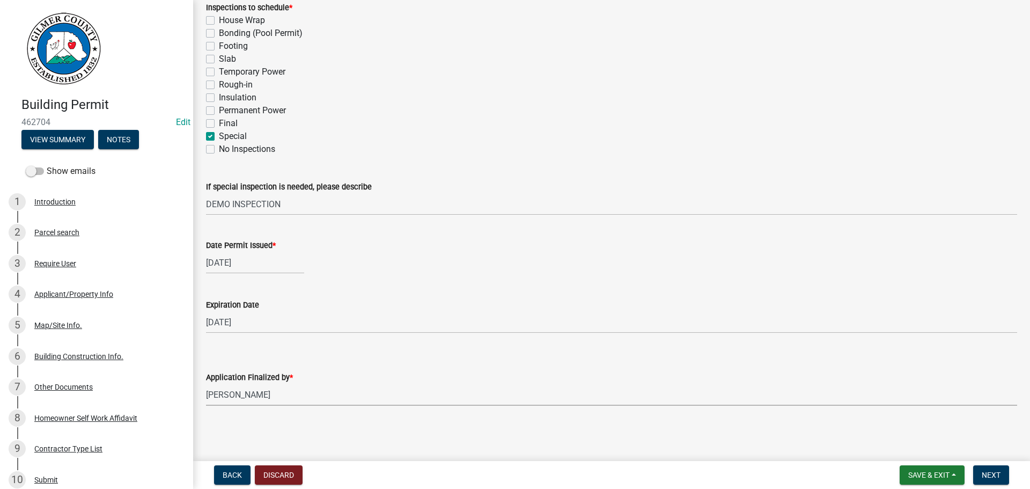
scroll to position [219, 0]
click at [990, 468] on button "Next" at bounding box center [991, 474] width 36 height 19
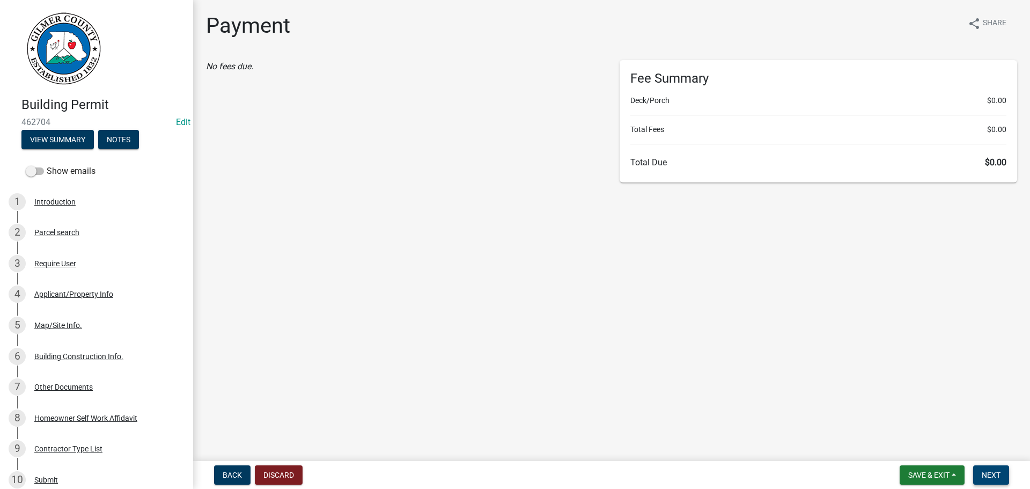
click at [988, 471] on span "Next" at bounding box center [991, 474] width 19 height 9
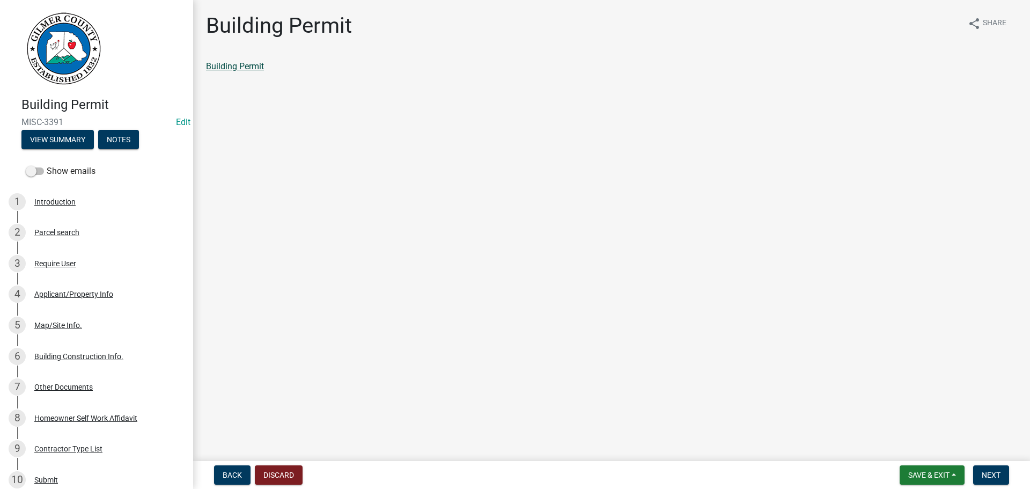
click at [264, 64] on link "Building Permit" at bounding box center [235, 66] width 58 height 10
click at [986, 474] on span "Next" at bounding box center [991, 474] width 19 height 9
click at [224, 65] on link "Permit Card" at bounding box center [228, 66] width 45 height 10
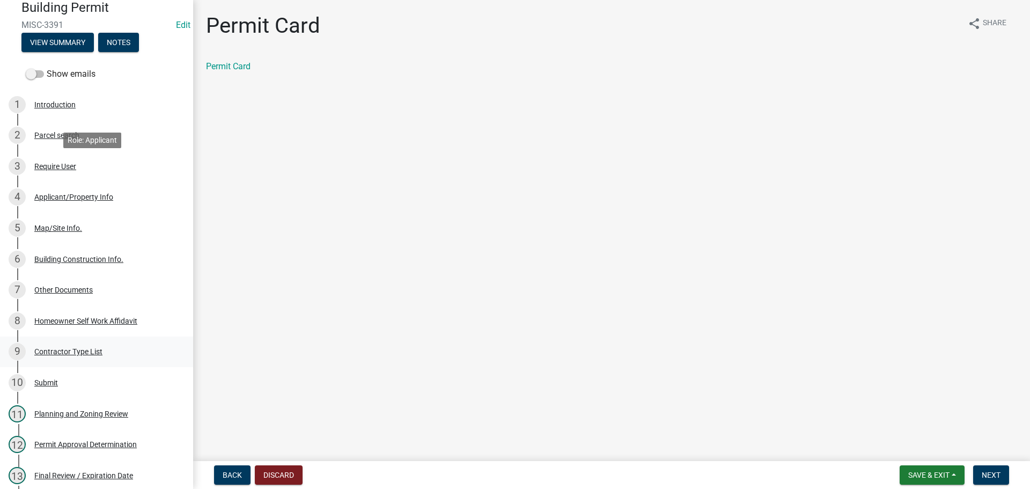
scroll to position [215, 0]
